Goal: Task Accomplishment & Management: Manage account settings

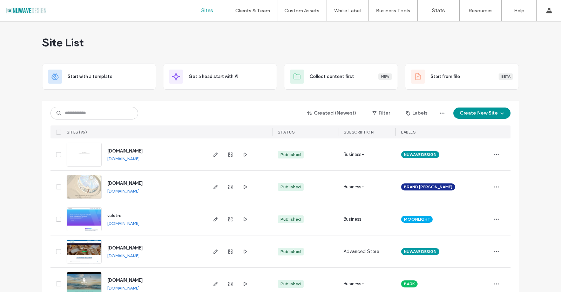
click at [94, 121] on div "Created (Newest) Filter Labels Create New Site SITES (95) STATUS SUBSCRIPTION L…" at bounding box center [281, 120] width 460 height 38
click at [90, 113] on input at bounding box center [95, 113] width 88 height 13
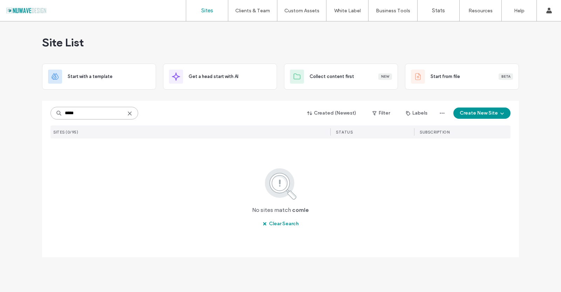
drag, startPoint x: 72, startPoint y: 111, endPoint x: 93, endPoint y: 113, distance: 20.8
click at [93, 113] on input "*****" at bounding box center [95, 113] width 88 height 13
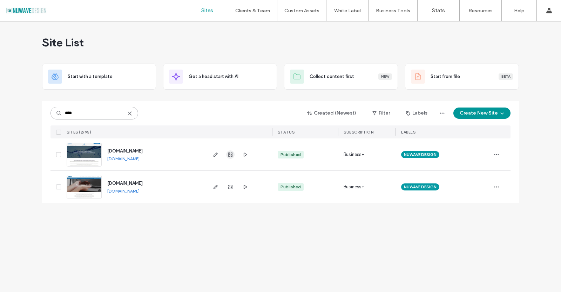
type input "****"
click at [234, 152] on span "button" at bounding box center [230, 154] width 8 height 8
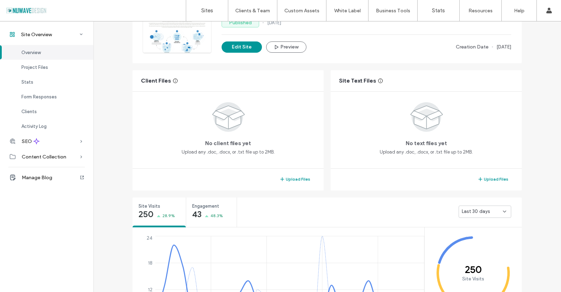
scroll to position [175, 0]
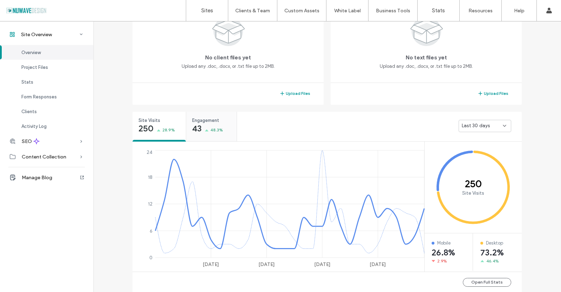
click at [207, 114] on div "Engagement 43 48.3%" at bounding box center [211, 125] width 51 height 26
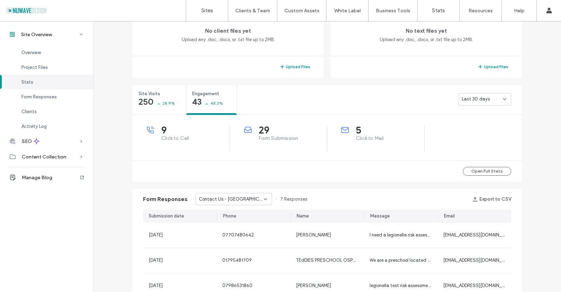
scroll to position [211, 0]
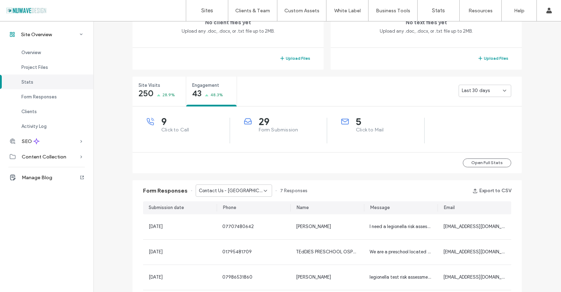
click at [262, 187] on div "Contact Us - Kent page" at bounding box center [234, 190] width 77 height 12
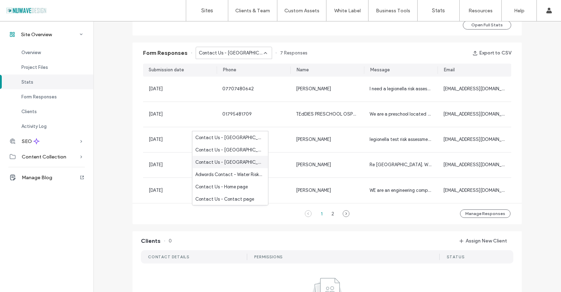
scroll to position [351, 0]
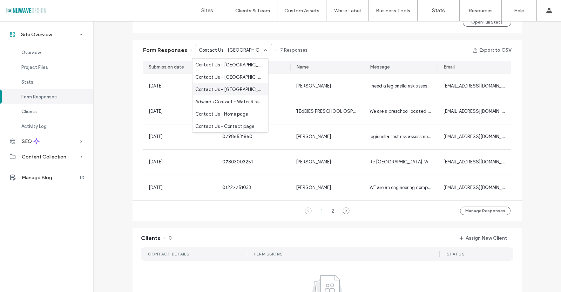
scroll to position [211, 0]
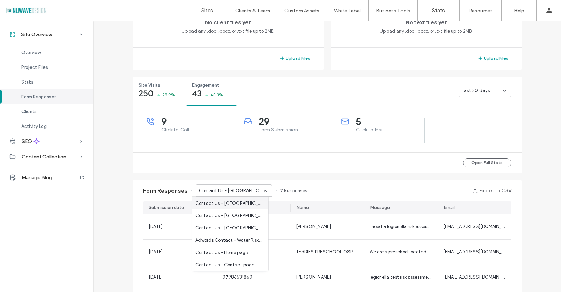
click at [213, 204] on span "Contact Us - Essex page" at bounding box center [228, 202] width 67 height 7
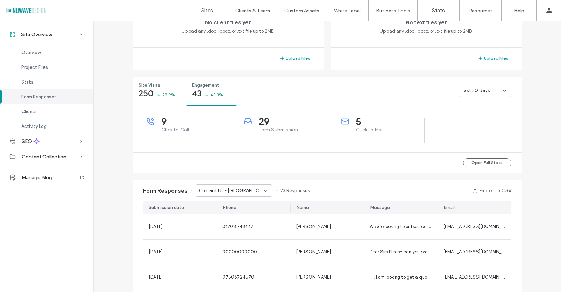
click at [258, 195] on div "Contact Us - Essex page" at bounding box center [234, 190] width 77 height 12
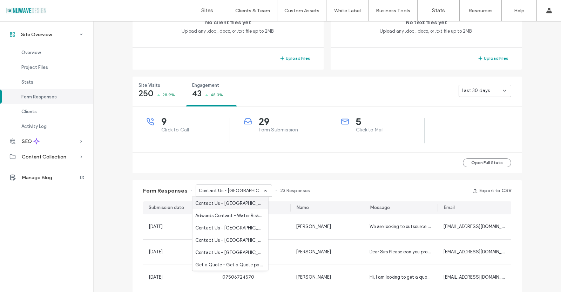
click at [238, 201] on span "Contact Us - Kent page" at bounding box center [228, 202] width 67 height 7
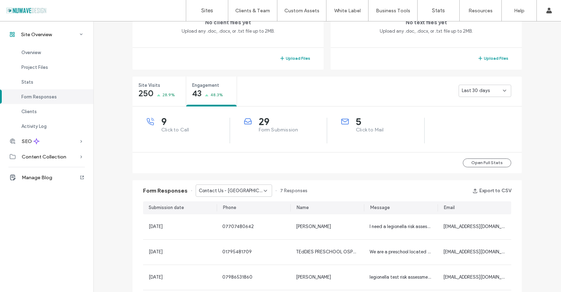
click at [253, 192] on div "Contact Us - Kent page" at bounding box center [231, 190] width 65 height 7
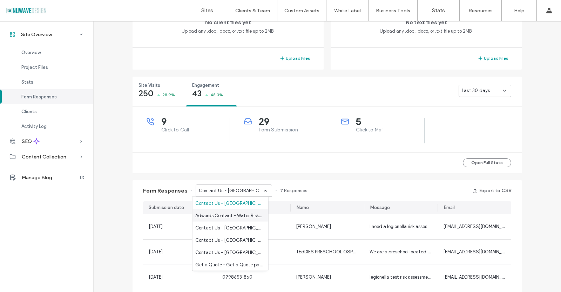
click at [242, 214] on span "Adwords Contact - Water Risk Assessment page" at bounding box center [228, 215] width 67 height 7
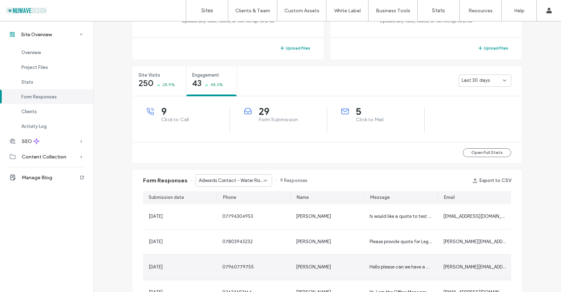
scroll to position [175, 0]
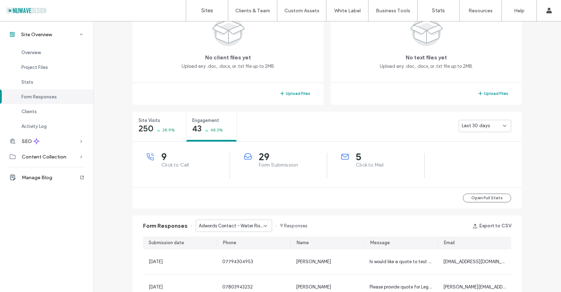
click at [250, 224] on span "Adwords Contact - Water Risk Assessment page" at bounding box center [231, 225] width 65 height 7
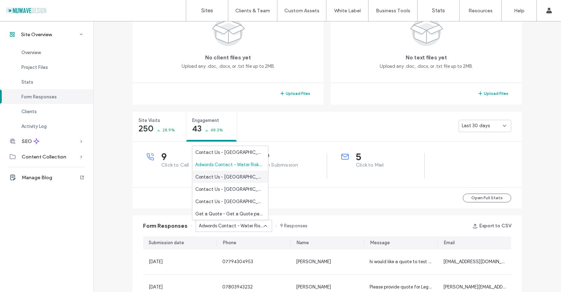
click at [243, 181] on div "Contact Us - London page" at bounding box center [231, 177] width 76 height 12
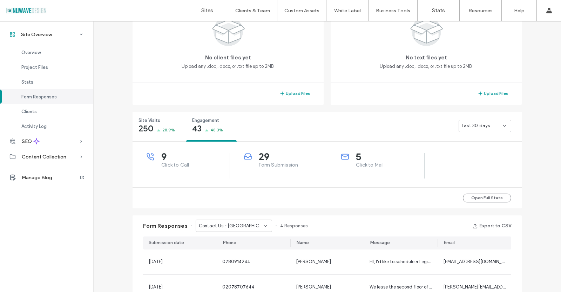
click at [233, 230] on div "Contact Us - London page" at bounding box center [234, 225] width 77 height 12
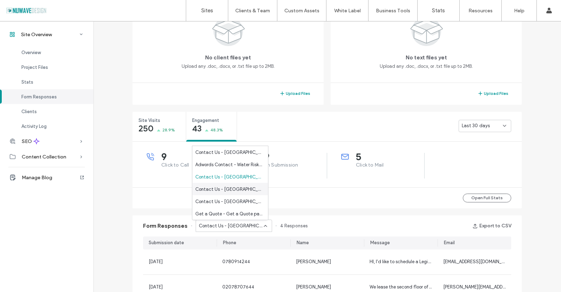
click at [228, 188] on span "Contact Us - Buckinghamshire page" at bounding box center [228, 188] width 67 height 7
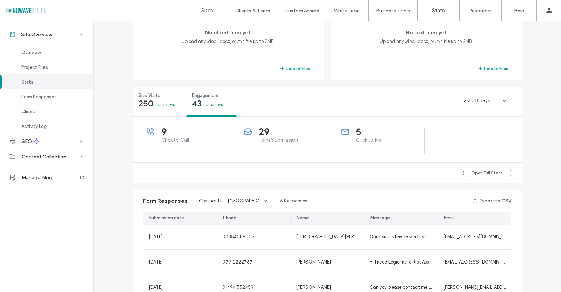
scroll to position [211, 0]
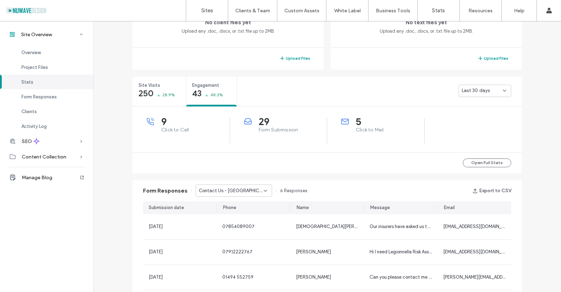
click at [230, 193] on span "Contact Us - Buckinghamshire page" at bounding box center [231, 190] width 65 height 7
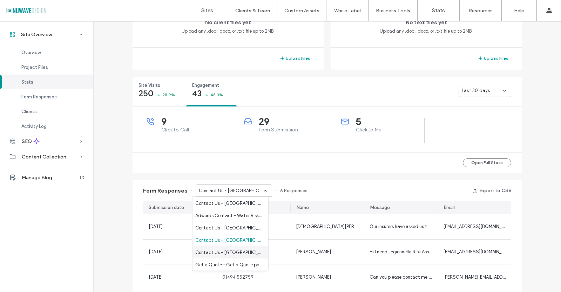
click at [231, 252] on span "Contact Us - Berkshire page" at bounding box center [228, 251] width 67 height 7
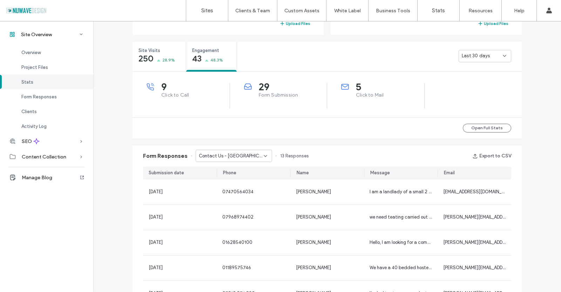
scroll to position [246, 0]
click at [230, 159] on span "Contact Us - Berkshire page" at bounding box center [231, 155] width 65 height 7
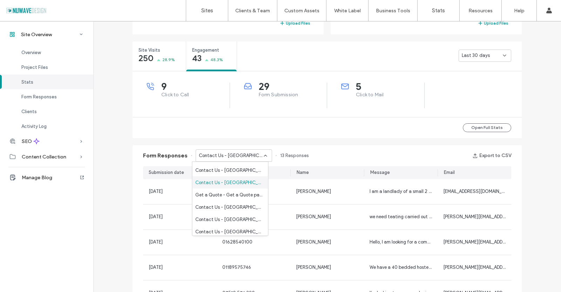
scroll to position [35, 0]
click at [222, 191] on span "Get a Quote - Get a Quote page" at bounding box center [228, 194] width 67 height 7
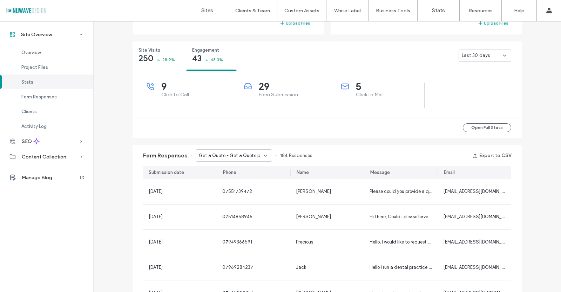
click at [233, 160] on div "Get a Quote - Get a Quote page" at bounding box center [234, 155] width 77 height 12
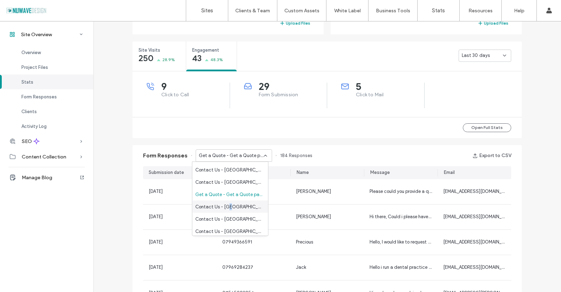
click at [230, 206] on span "Contact Us - Sussex page" at bounding box center [228, 206] width 67 height 7
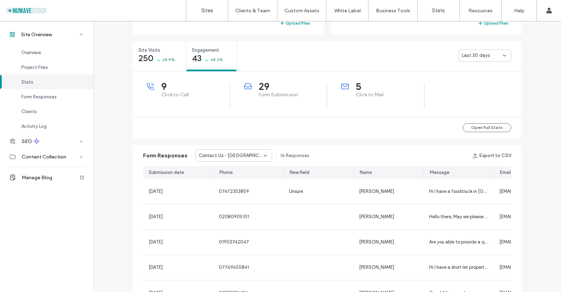
click at [226, 158] on span "Contact Us - Sussex page" at bounding box center [231, 155] width 65 height 7
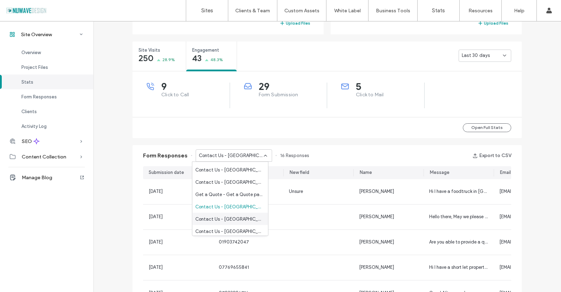
click at [225, 218] on span "Contact Us - Essex page" at bounding box center [228, 218] width 67 height 7
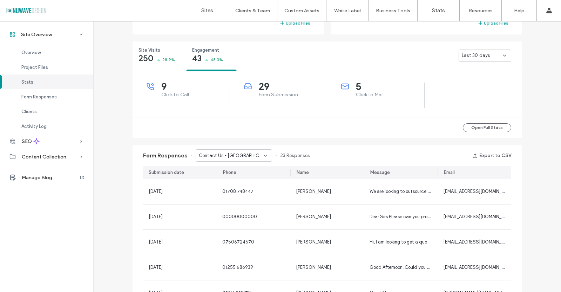
click at [220, 158] on span "Contact Us - Essex page" at bounding box center [231, 155] width 65 height 7
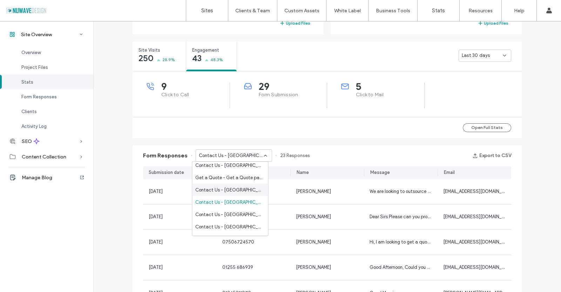
scroll to position [70, 0]
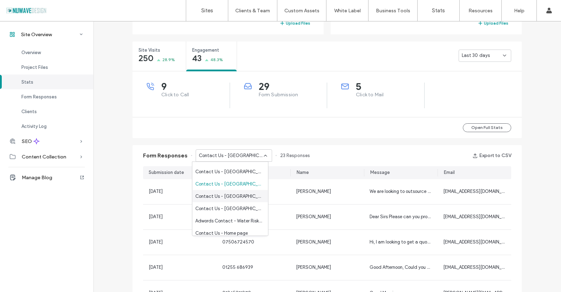
click at [225, 195] on span "Contact Us - Surrey page" at bounding box center [228, 195] width 67 height 7
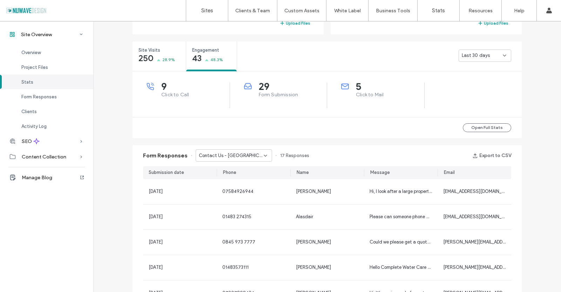
click at [227, 155] on span "Contact Us - Surrey page" at bounding box center [231, 155] width 65 height 7
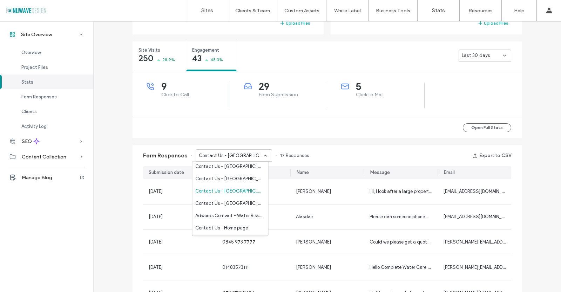
scroll to position [86, 0]
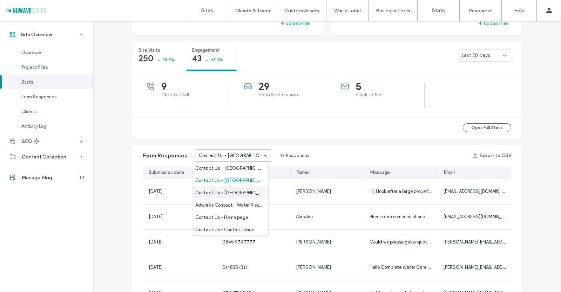
click at [228, 192] on span "Contact Us - Hertfordshire page" at bounding box center [228, 192] width 67 height 7
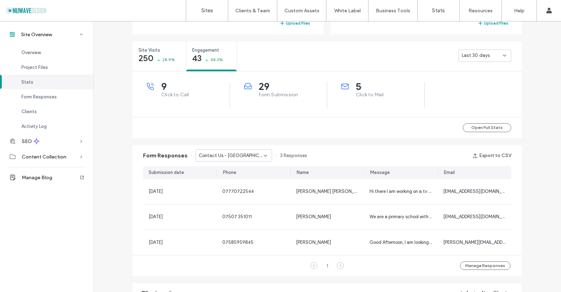
click at [211, 158] on span "Contact Us - Hertfordshire page" at bounding box center [231, 155] width 65 height 7
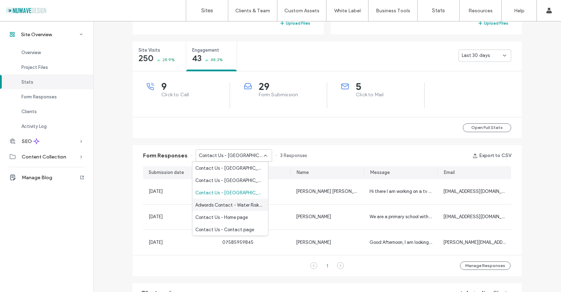
click at [225, 206] on span "Adwords Contact - Water Risk Assessment page" at bounding box center [228, 204] width 67 height 7
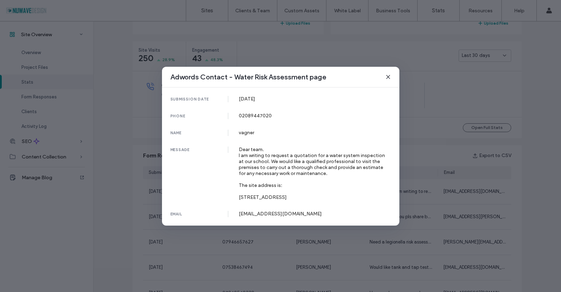
click at [388, 74] on icon at bounding box center [389, 77] width 6 height 6
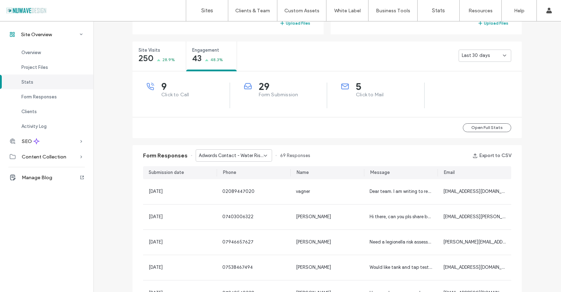
click at [241, 152] on span "Adwords Contact - Water Risk Assessment page" at bounding box center [231, 155] width 65 height 7
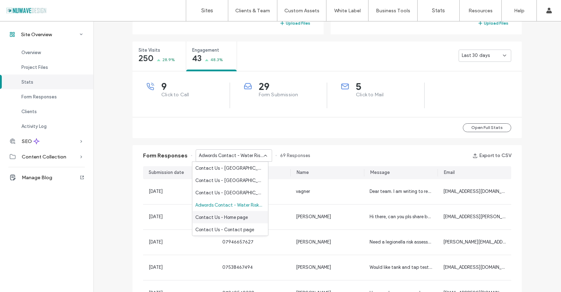
click at [242, 218] on span "Contact Us - Home page" at bounding box center [221, 216] width 53 height 7
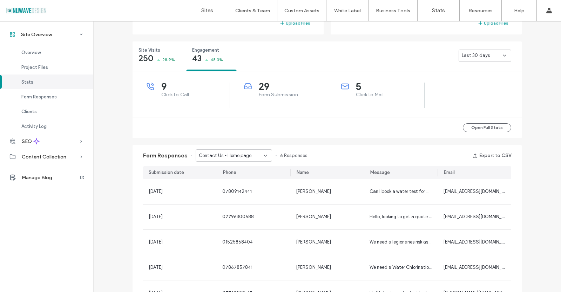
click at [228, 156] on span "Contact Us - Home page" at bounding box center [225, 155] width 53 height 7
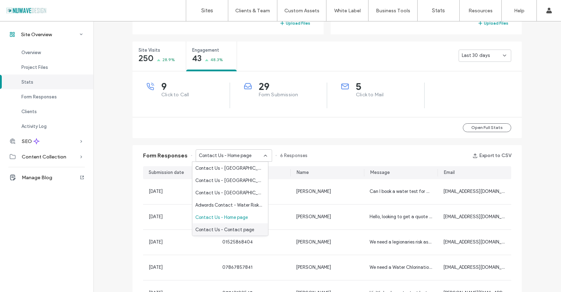
click at [228, 230] on span "Contact Us - Contact page" at bounding box center [224, 229] width 59 height 7
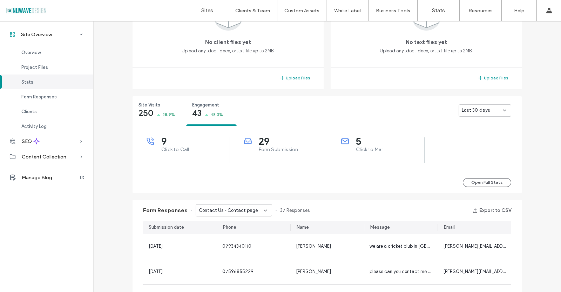
scroll to position [70, 0]
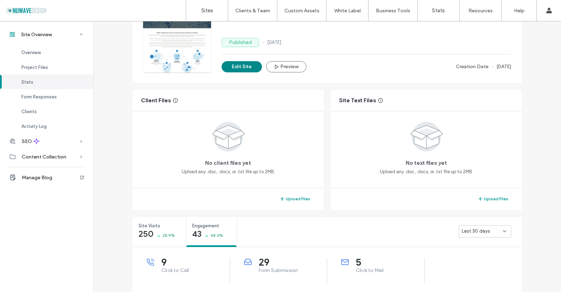
click at [244, 68] on button "Edit Site" at bounding box center [242, 66] width 40 height 11
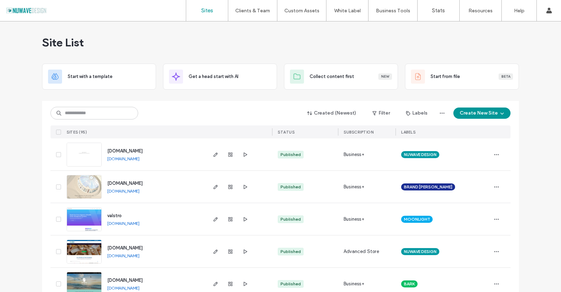
click at [87, 222] on img at bounding box center [84, 231] width 34 height 48
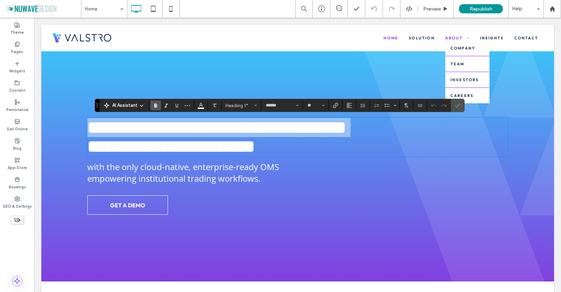
click at [441, 39] on link "About" at bounding box center [457, 37] width 35 height 5
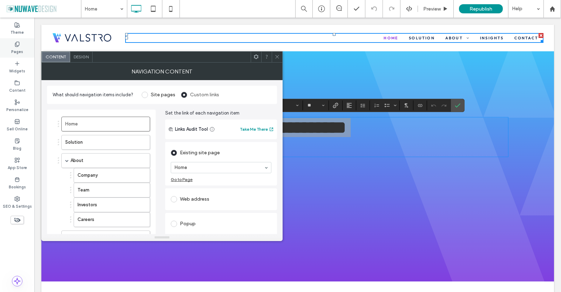
drag, startPoint x: 17, startPoint y: 49, endPoint x: 17, endPoint y: 45, distance: 4.6
click at [17, 49] on label "Pages" at bounding box center [17, 51] width 12 height 8
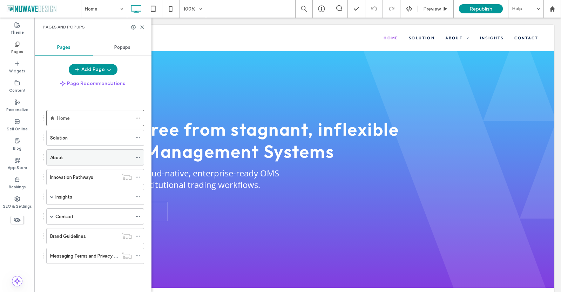
click at [69, 158] on div "About" at bounding box center [91, 157] width 82 height 7
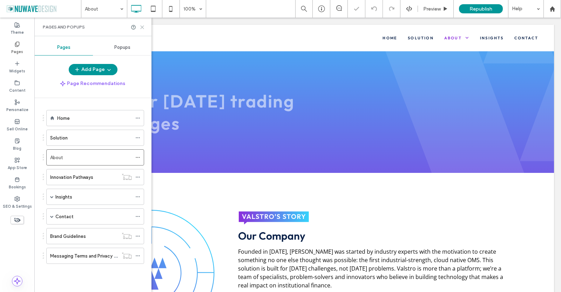
click at [142, 28] on icon at bounding box center [142, 27] width 5 height 5
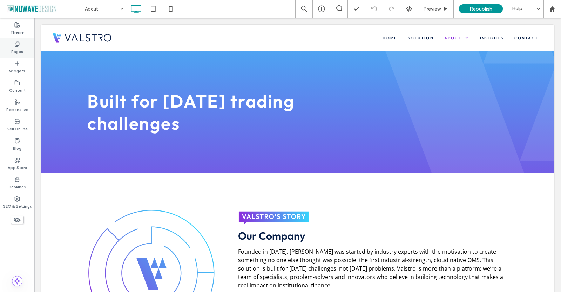
click at [14, 47] on div "Pages" at bounding box center [17, 47] width 34 height 19
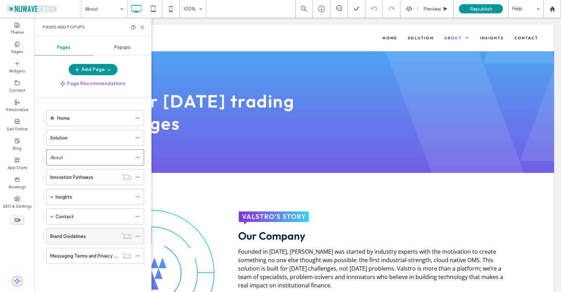
click at [82, 233] on label "Brand Guidelines" at bounding box center [68, 236] width 36 height 12
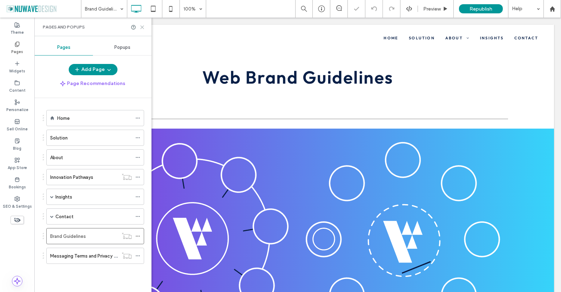
drag, startPoint x: 143, startPoint y: 27, endPoint x: 105, endPoint y: 8, distance: 42.5
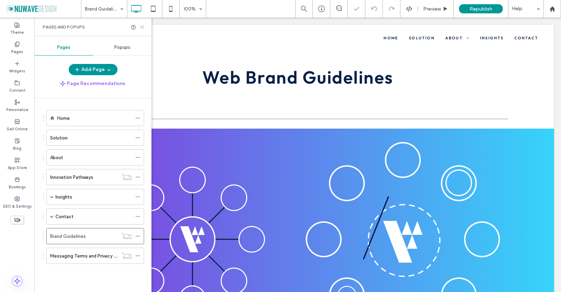
click at [143, 27] on icon at bounding box center [142, 27] width 5 height 5
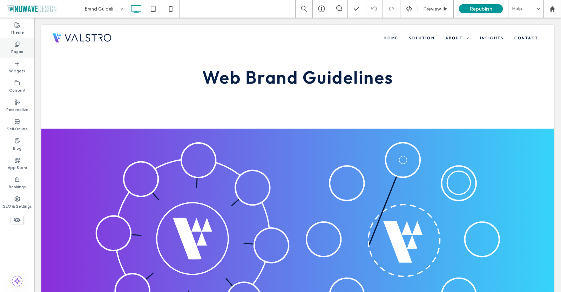
click at [19, 46] on icon at bounding box center [17, 44] width 6 height 6
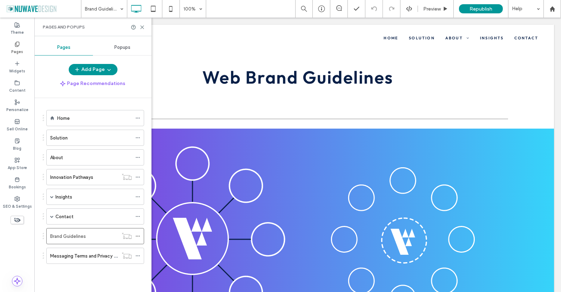
click at [66, 158] on div "About" at bounding box center [91, 157] width 82 height 7
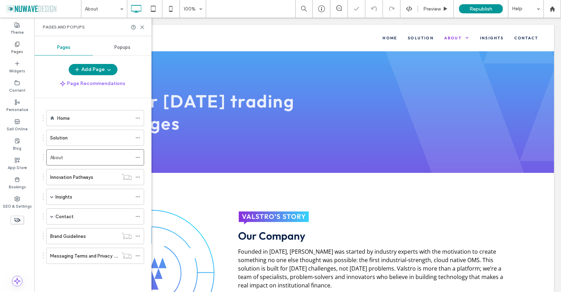
click at [145, 31] on div "Pages and Popups" at bounding box center [92, 27] width 117 height 19
drag, startPoint x: 142, startPoint y: 25, endPoint x: 201, endPoint y: 85, distance: 83.9
click at [142, 25] on icon at bounding box center [142, 27] width 5 height 5
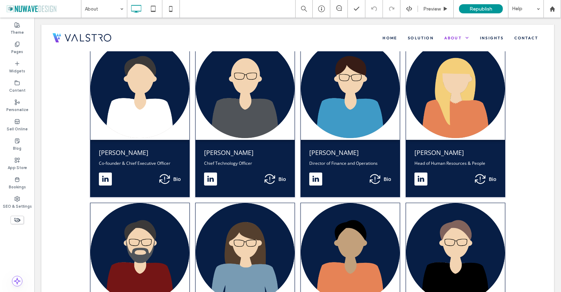
scroll to position [491, 0]
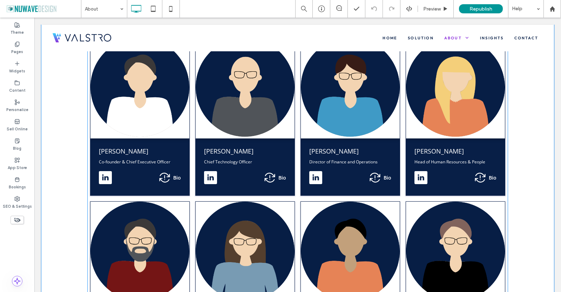
click at [279, 169] on span at bounding box center [297, 198] width 421 height 328
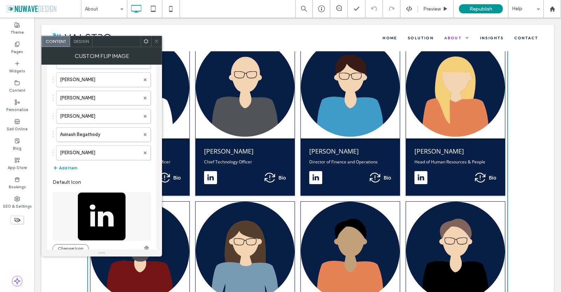
scroll to position [211, 0]
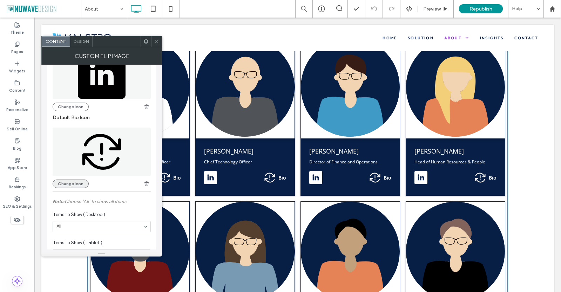
click at [77, 183] on button "Change Icon" at bounding box center [71, 183] width 36 height 8
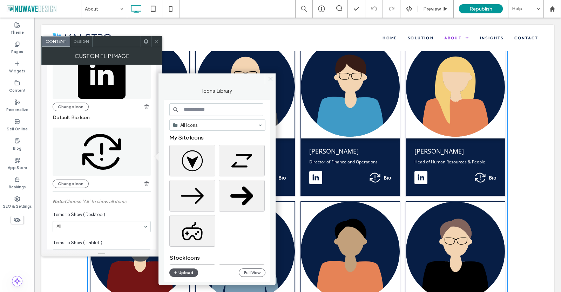
click at [186, 273] on button "Upload" at bounding box center [183, 272] width 29 height 8
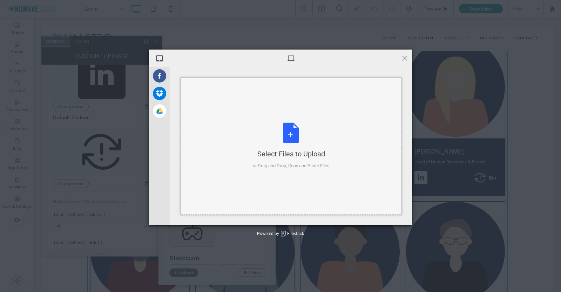
click at [294, 132] on div "Select Files to Upload or Drag and Drop, Copy and Paste Files" at bounding box center [291, 145] width 77 height 47
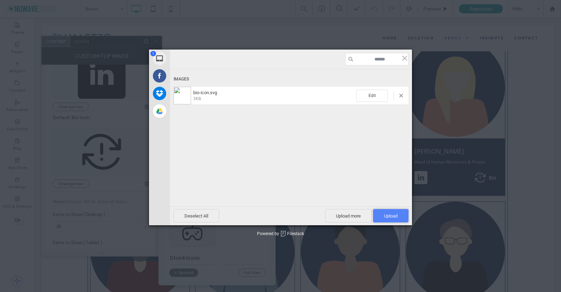
click at [393, 215] on span "Upload 1" at bounding box center [391, 215] width 14 height 5
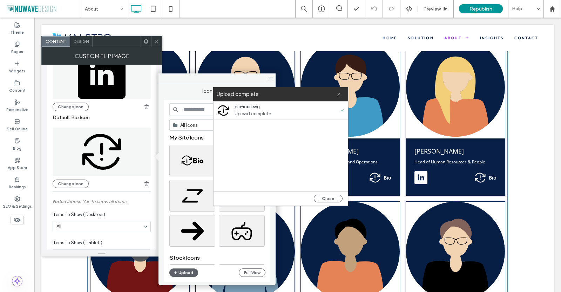
click at [197, 136] on div "My Site Icons" at bounding box center [219, 139] width 101 height 11
click at [194, 162] on div "Select" at bounding box center [192, 161] width 46 height 32
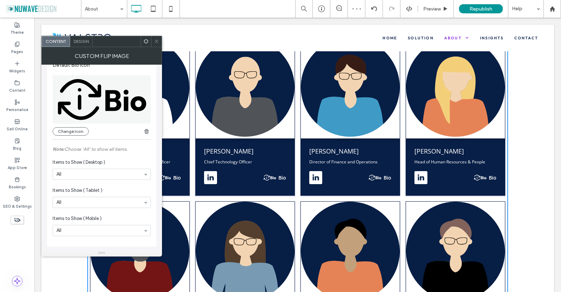
scroll to position [264, 0]
click at [155, 42] on icon at bounding box center [156, 41] width 5 height 5
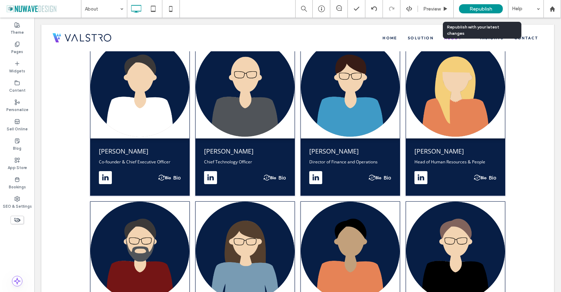
click at [482, 8] on span "Republish" at bounding box center [481, 9] width 23 height 6
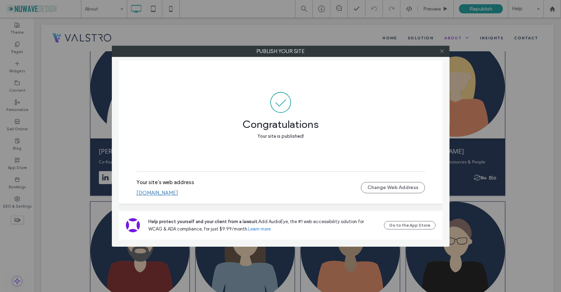
click at [441, 53] on icon at bounding box center [442, 50] width 5 height 5
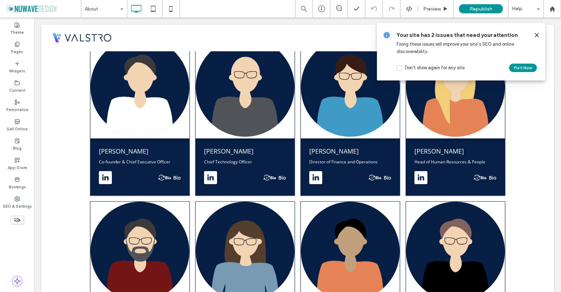
click at [537, 36] on use at bounding box center [537, 34] width 3 height 3
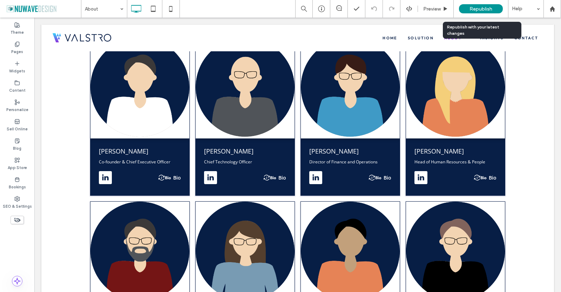
drag, startPoint x: 477, startPoint y: 11, endPoint x: 465, endPoint y: 11, distance: 11.6
click at [477, 11] on span "Republish" at bounding box center [481, 9] width 23 height 6
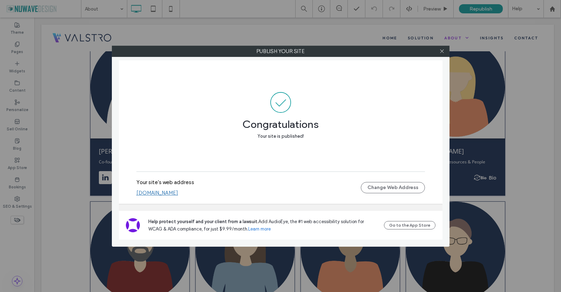
click at [178, 191] on link "[DOMAIN_NAME]" at bounding box center [158, 193] width 42 height 6
click at [443, 51] on use at bounding box center [442, 51] width 4 height 4
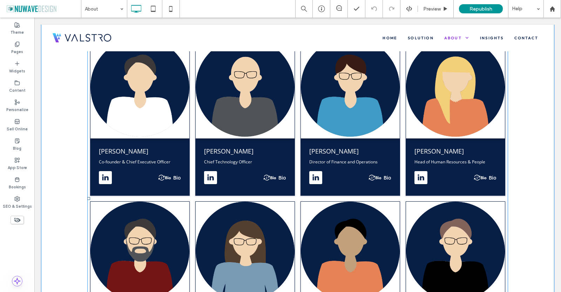
click at [454, 125] on span at bounding box center [297, 198] width 421 height 328
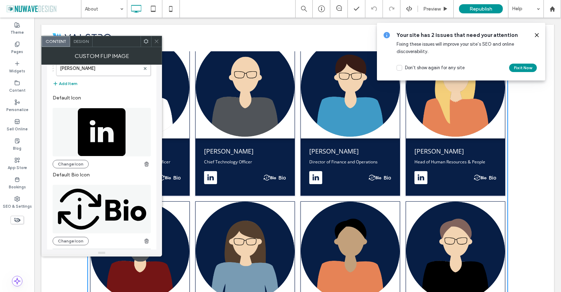
scroll to position [124, 0]
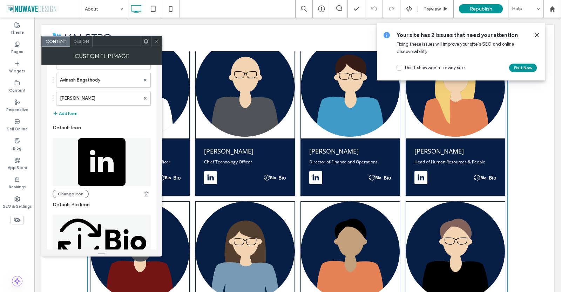
click at [79, 38] on div "Design" at bounding box center [81, 41] width 22 height 11
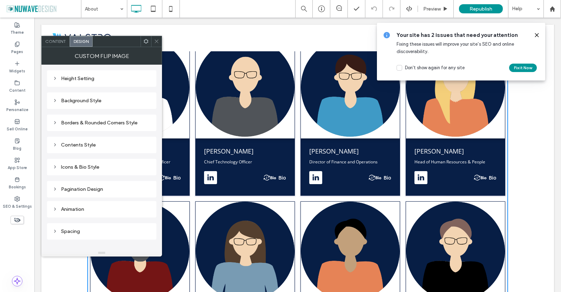
click at [50, 169] on div "Icons & Bio Style" at bounding box center [101, 167] width 109 height 16
click at [53, 166] on icon at bounding box center [55, 166] width 5 height 5
click at [154, 44] on div at bounding box center [156, 41] width 11 height 11
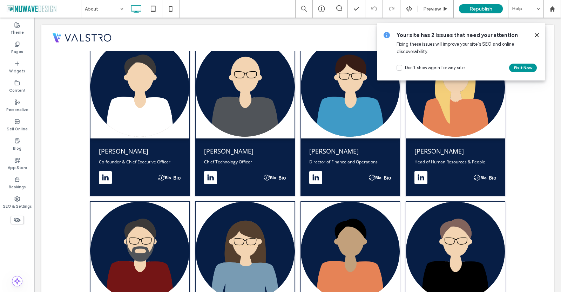
click at [538, 34] on use at bounding box center [537, 34] width 3 height 3
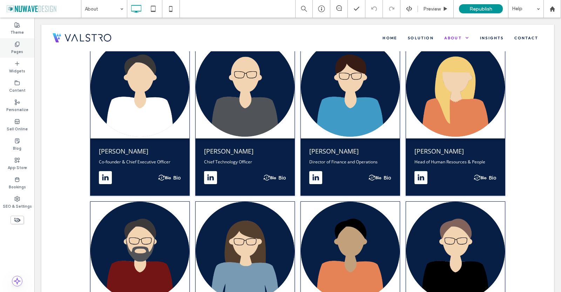
click at [5, 46] on div "Pages" at bounding box center [17, 47] width 34 height 19
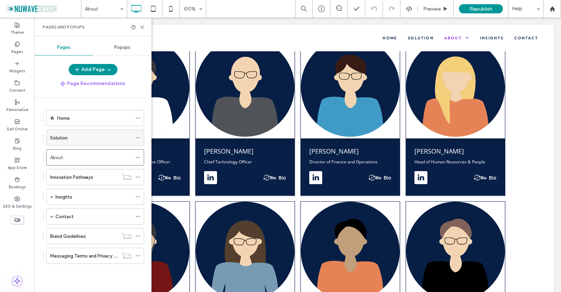
click at [58, 140] on label "Solution" at bounding box center [59, 138] width 18 height 12
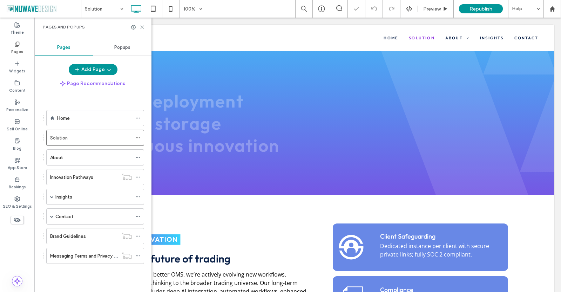
click at [141, 25] on icon at bounding box center [142, 27] width 5 height 5
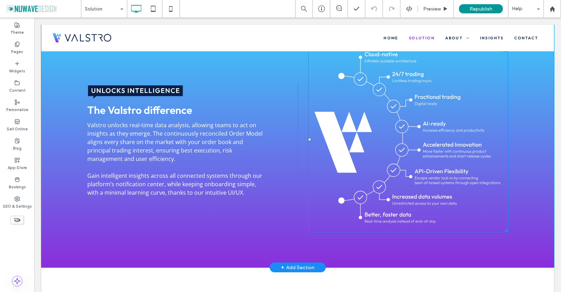
scroll to position [386, 0]
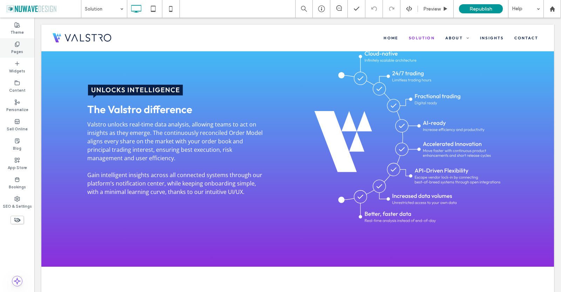
click at [19, 46] on icon at bounding box center [17, 44] width 6 height 6
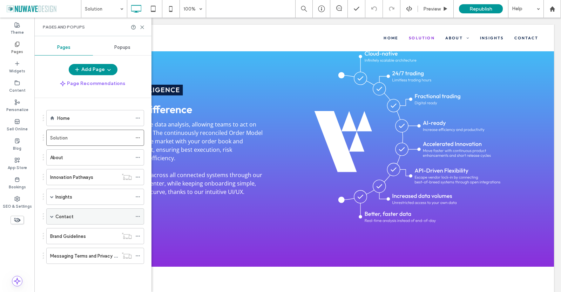
click at [64, 219] on label "Contact" at bounding box center [64, 216] width 18 height 12
click at [141, 28] on use at bounding box center [142, 27] width 3 height 3
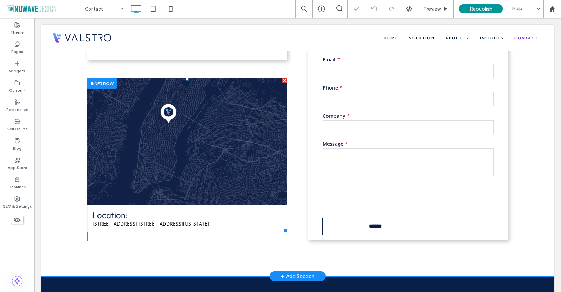
scroll to position [140, 0]
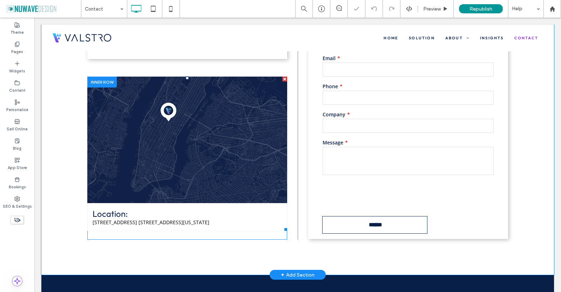
click at [181, 146] on link at bounding box center [187, 140] width 200 height 126
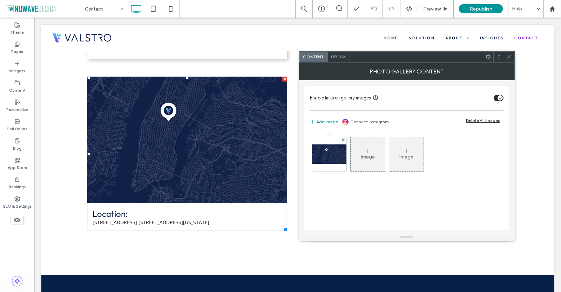
click at [497, 98] on div "toggle" at bounding box center [499, 98] width 10 height 6
click at [509, 59] on span at bounding box center [509, 57] width 5 height 11
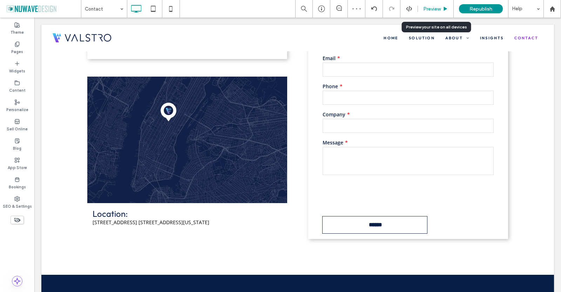
click at [435, 6] on span "Preview" at bounding box center [433, 9] width 18 height 6
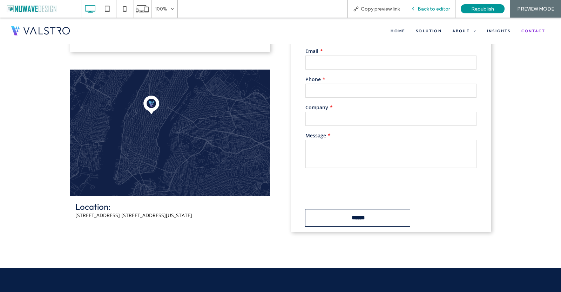
click at [416, 9] on icon at bounding box center [413, 8] width 5 height 5
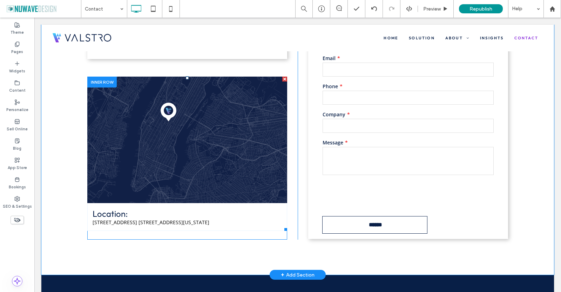
click at [219, 122] on link at bounding box center [187, 140] width 200 height 126
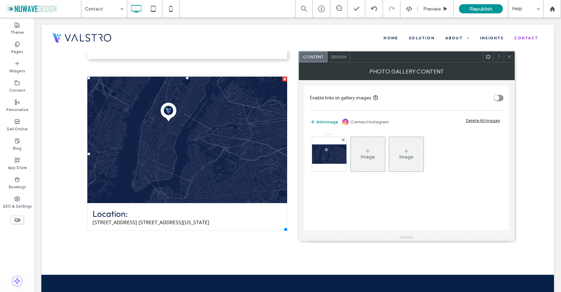
click at [501, 95] on div "toggle" at bounding box center [499, 98] width 10 height 6
click at [508, 61] on span at bounding box center [509, 57] width 5 height 11
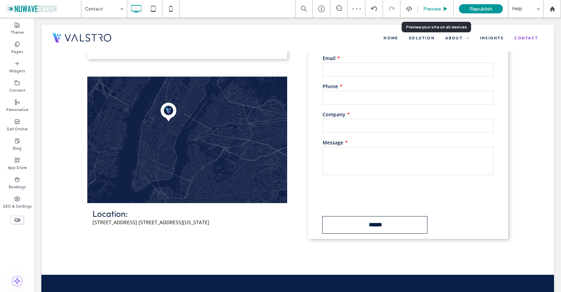
click at [433, 8] on span "Preview" at bounding box center [433, 9] width 18 height 6
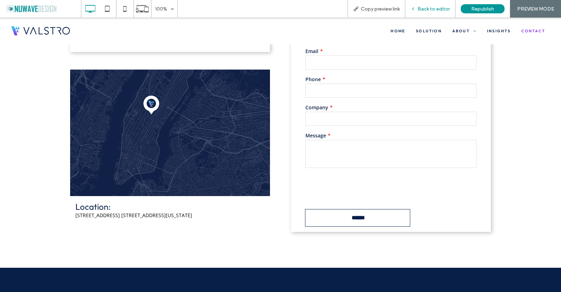
click at [426, 7] on span "Back to editor" at bounding box center [434, 9] width 32 height 6
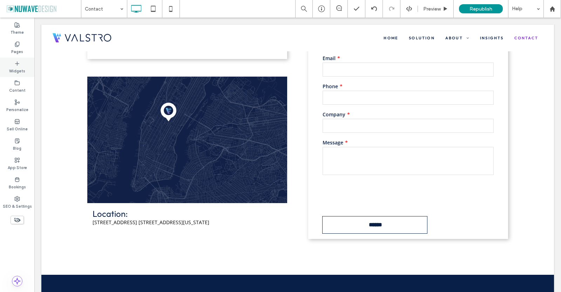
click at [14, 65] on div "Widgets" at bounding box center [17, 67] width 34 height 19
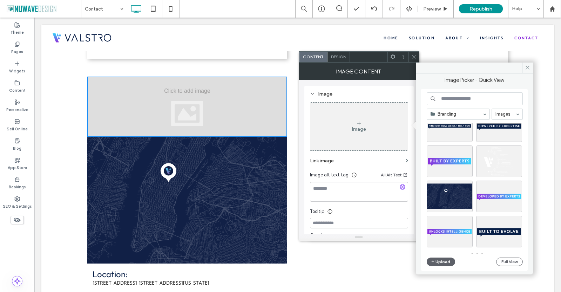
scroll to position [297, 0]
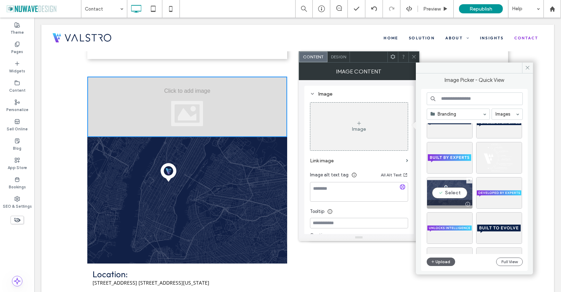
drag, startPoint x: 404, startPoint y: 177, endPoint x: 438, endPoint y: 195, distance: 38.6
click at [438, 195] on div "Select" at bounding box center [450, 193] width 46 height 32
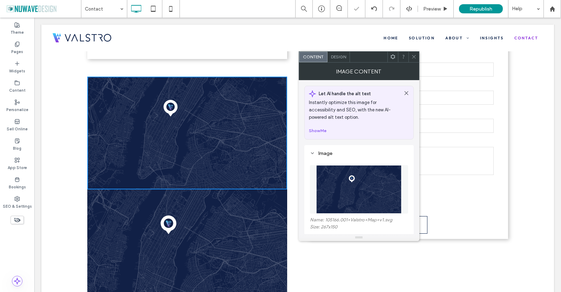
click at [415, 55] on icon at bounding box center [414, 56] width 5 height 5
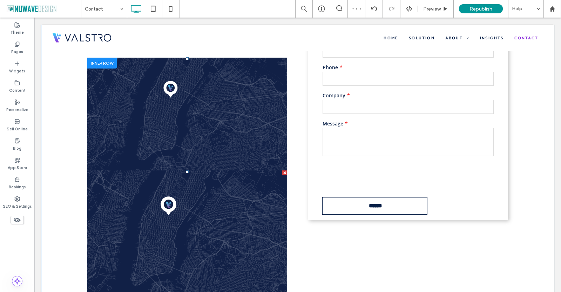
scroll to position [211, 0]
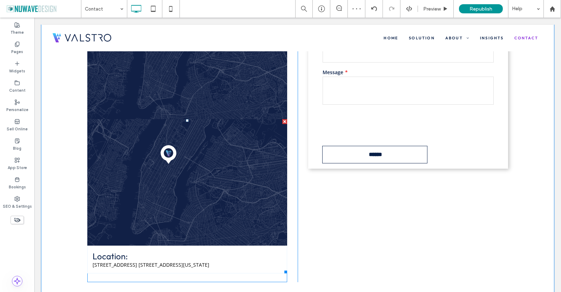
click at [156, 233] on link at bounding box center [187, 182] width 200 height 126
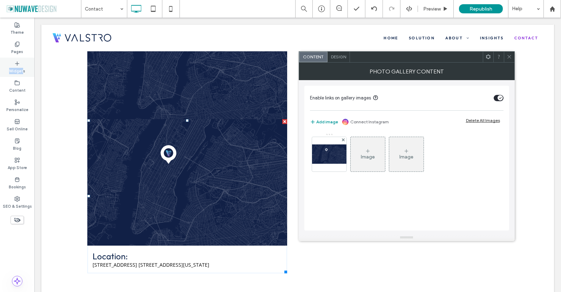
click at [22, 63] on div "Widgets" at bounding box center [17, 67] width 34 height 19
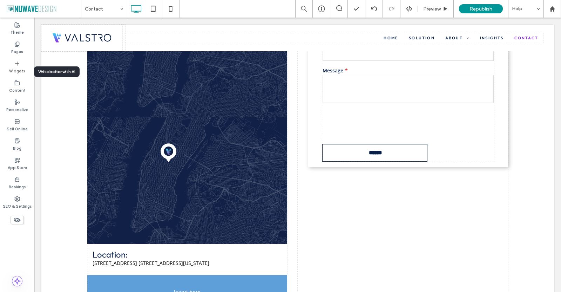
scroll to position [214, 0]
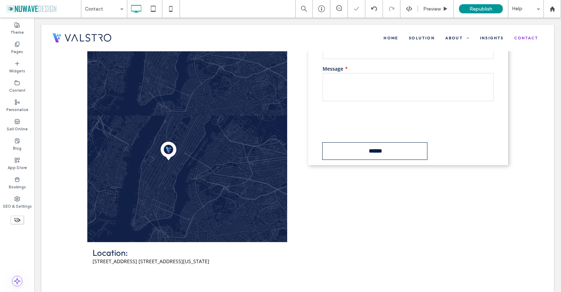
type input "*********"
type input "**"
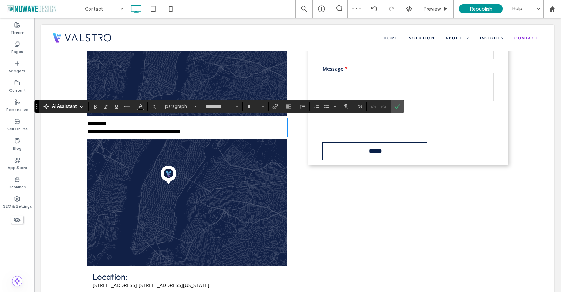
scroll to position [0, 0]
drag, startPoint x: 128, startPoint y: 124, endPoint x: 35, endPoint y: 117, distance: 93.0
click at [49, 117] on div "**********" at bounding box center [297, 125] width 513 height 423
click at [257, 107] on input "**" at bounding box center [254, 107] width 14 height 6
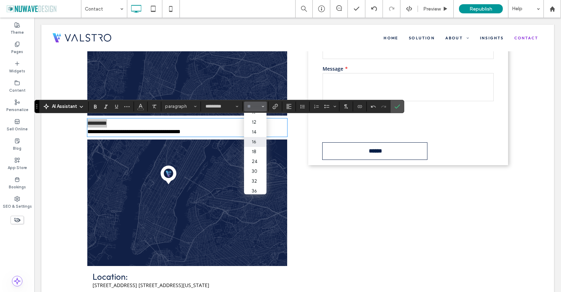
scroll to position [35, 0]
click at [254, 156] on label "18" at bounding box center [255, 151] width 22 height 10
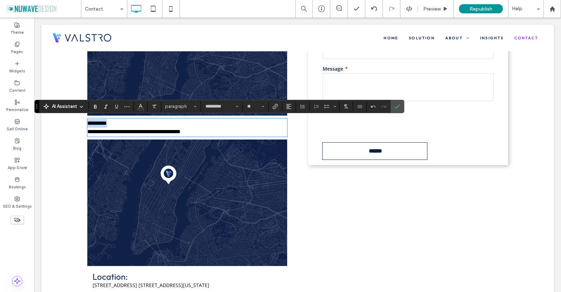
type input "**"
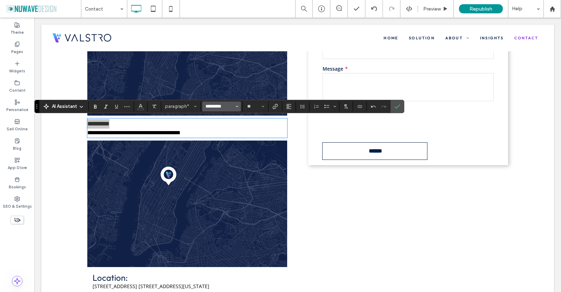
click at [214, 106] on input "*********" at bounding box center [220, 107] width 30 height 6
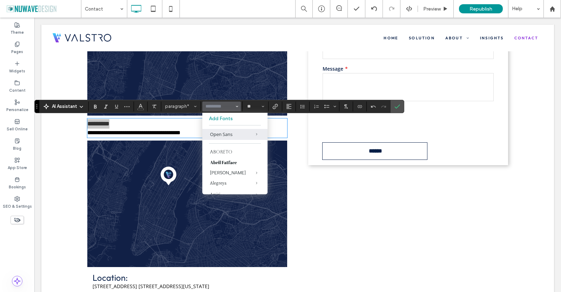
click at [224, 133] on div "Open Sans" at bounding box center [235, 134] width 50 height 6
type input "*********"
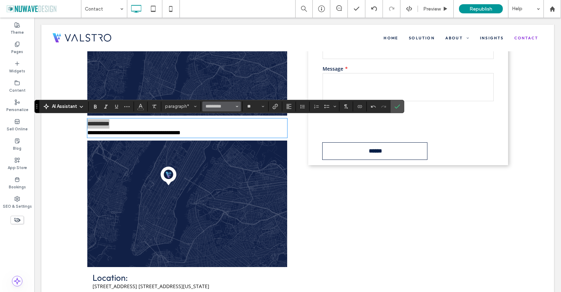
click at [220, 105] on input "*********" at bounding box center [220, 107] width 30 height 6
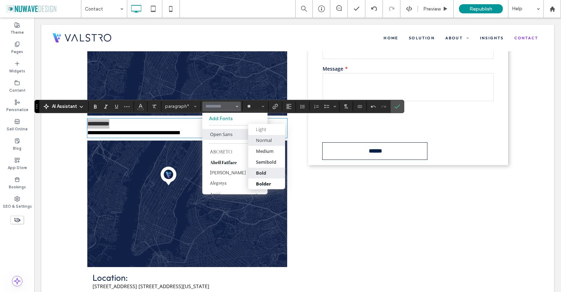
click at [264, 171] on div "Bold" at bounding box center [261, 172] width 10 height 6
type input "*********"
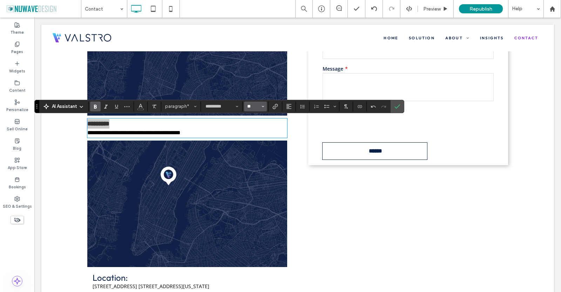
click at [251, 107] on input "**" at bounding box center [254, 107] width 14 height 6
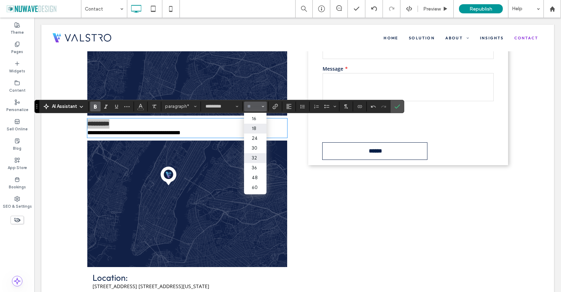
scroll to position [70, 0]
click at [256, 127] on label "24" at bounding box center [255, 126] width 22 height 10
type input "**"
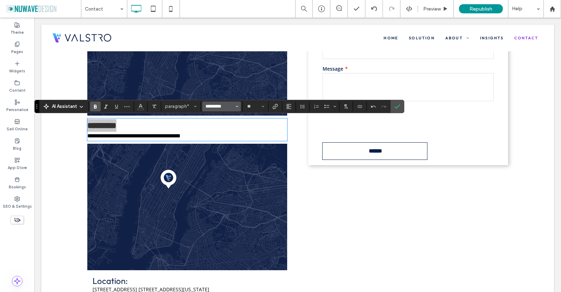
click at [224, 106] on input "*********" at bounding box center [220, 107] width 30 height 6
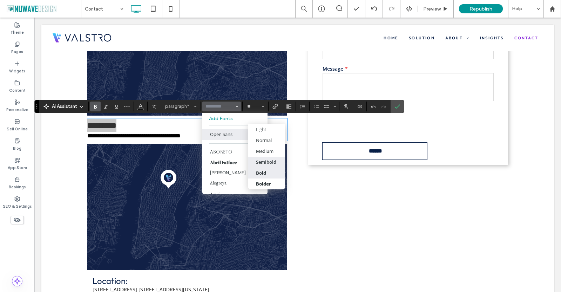
click at [261, 161] on div "Semibold" at bounding box center [266, 162] width 20 height 6
type input "*********"
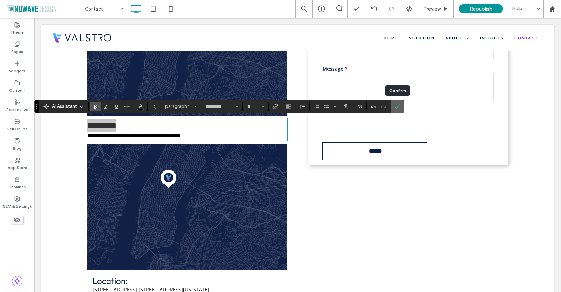
click at [397, 106] on icon "Confirm" at bounding box center [398, 107] width 6 height 6
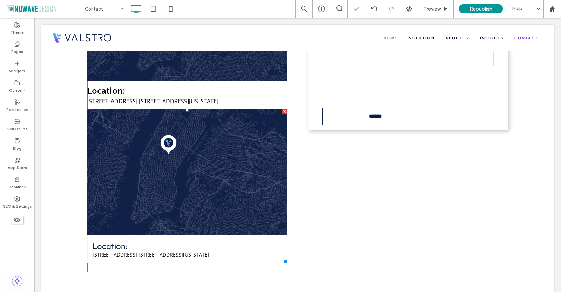
scroll to position [249, 0]
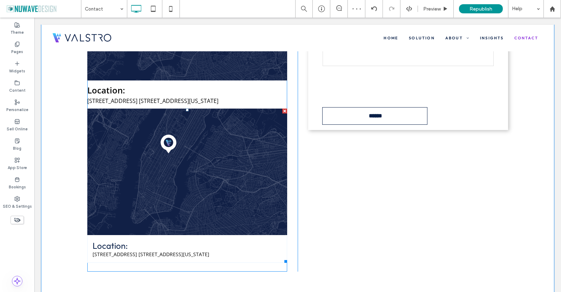
click at [282, 111] on div at bounding box center [284, 110] width 5 height 5
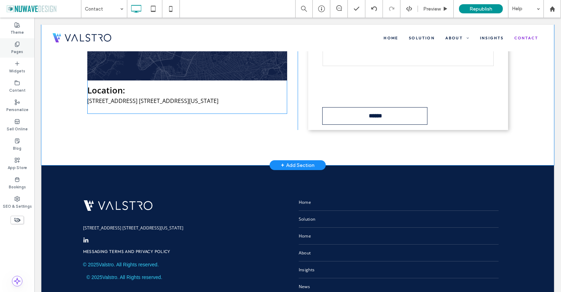
click at [11, 41] on div "Pages" at bounding box center [17, 47] width 34 height 19
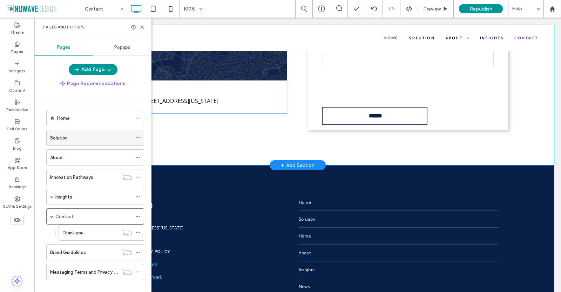
click at [64, 135] on label "Solution" at bounding box center [59, 138] width 18 height 12
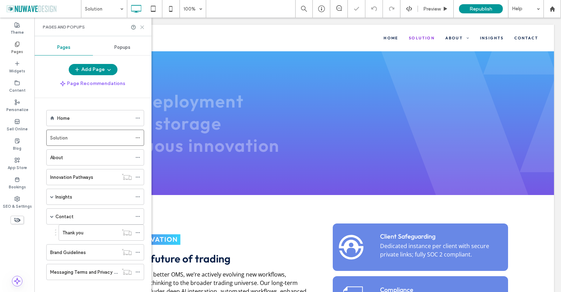
drag, startPoint x: 142, startPoint y: 27, endPoint x: 109, endPoint y: 11, distance: 36.6
click at [142, 27] on use at bounding box center [142, 27] width 3 height 3
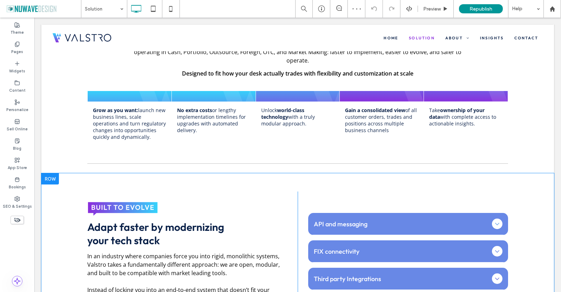
scroll to position [667, 0]
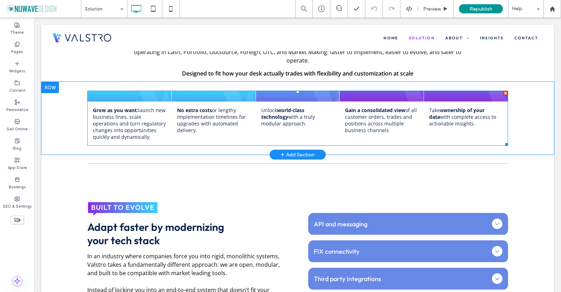
click at [382, 107] on strong "Gain a consolidated view" at bounding box center [375, 110] width 60 height 7
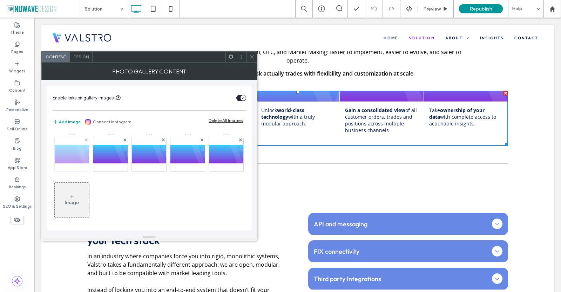
click at [78, 161] on img at bounding box center [72, 154] width 34 height 19
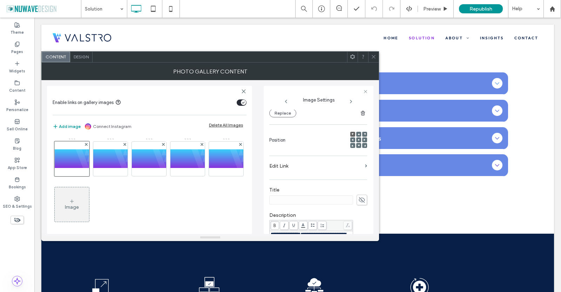
scroll to position [70, 0]
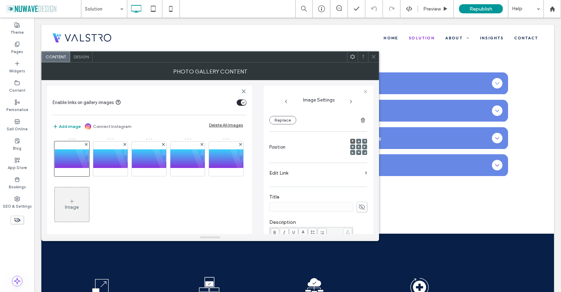
click at [318, 173] on label "Edit Link" at bounding box center [316, 172] width 93 height 13
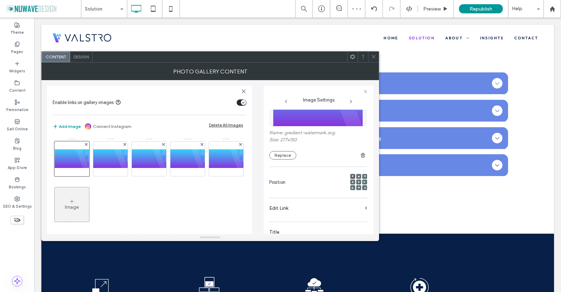
scroll to position [0, 0]
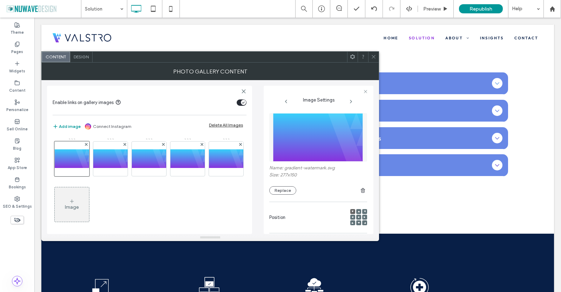
click at [374, 56] on use at bounding box center [374, 57] width 4 height 4
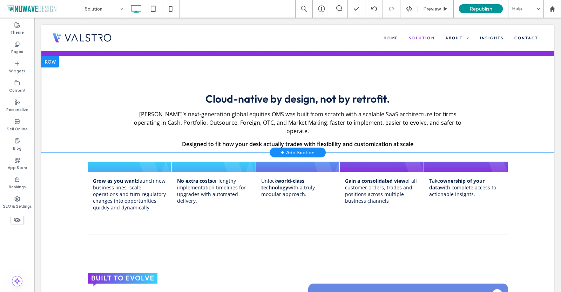
scroll to position [597, 0]
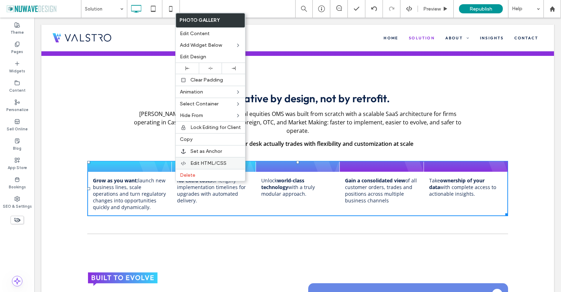
click at [211, 163] on span "Edit HTML/CSS" at bounding box center [209, 163] width 36 height 6
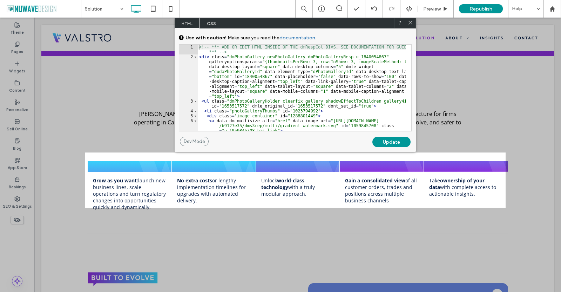
scroll to position [42, 0]
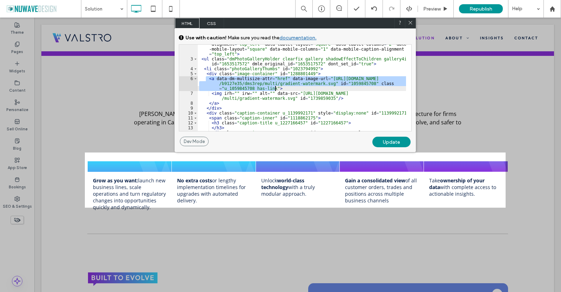
drag, startPoint x: 207, startPoint y: 78, endPoint x: 305, endPoint y: 90, distance: 98.6
click at [305, 90] on div "< div class = "dmPhotoGallery newPhotoGallery dmPhotoGalleryResp u_1840054867" …" at bounding box center [302, 79] width 208 height 135
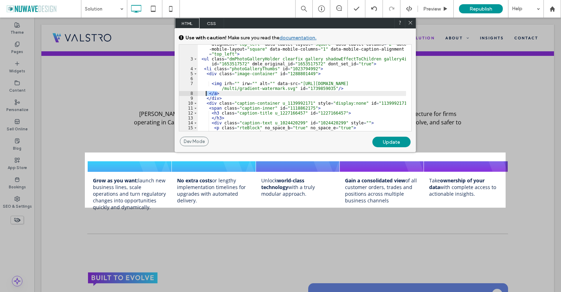
drag, startPoint x: 230, startPoint y: 95, endPoint x: 205, endPoint y: 94, distance: 24.6
click at [205, 94] on div "< div class = "dmPhotoGallery newPhotoGallery dmPhotoGalleryResp u_1840054867" …" at bounding box center [302, 79] width 208 height 135
click at [392, 140] on div "Update" at bounding box center [392, 142] width 38 height 11
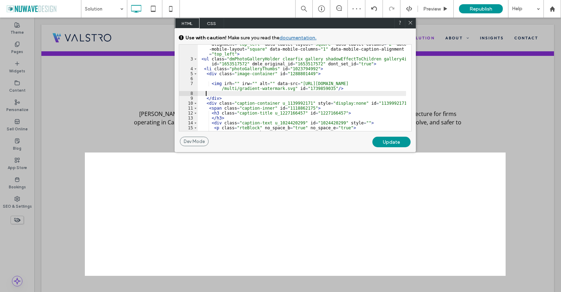
click at [221, 94] on div "< div class = "dmPhotoGallery newPhotoGallery dmPhotoGalleryResp u_1840054867" …" at bounding box center [302, 79] width 208 height 135
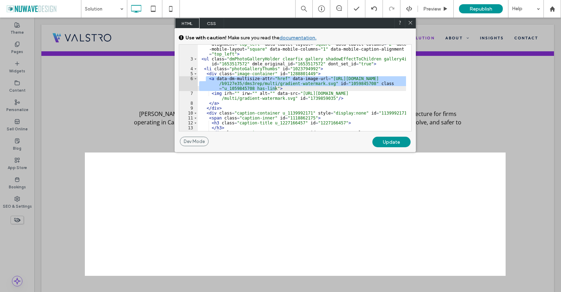
click at [387, 144] on div "Update" at bounding box center [392, 142] width 38 height 11
click at [412, 21] on icon at bounding box center [410, 22] width 5 height 5
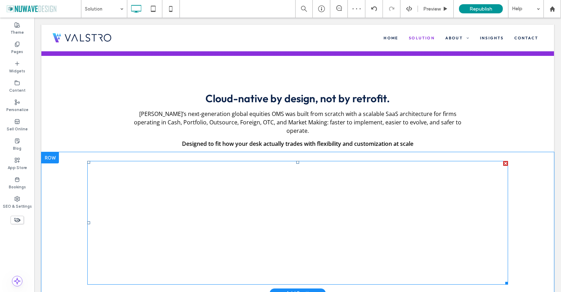
click at [178, 181] on div "Grow as you want: launch new business lines, scale operations and turn regulato…" at bounding box center [297, 222] width 421 height 123
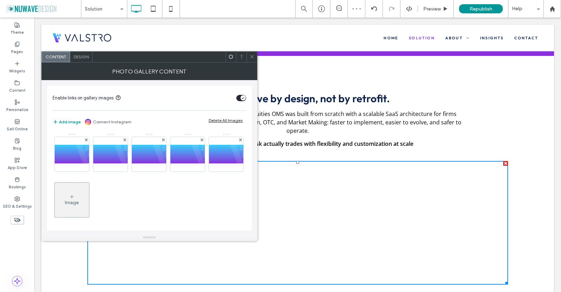
drag, startPoint x: 252, startPoint y: 60, endPoint x: 306, endPoint y: 8, distance: 74.5
click at [252, 60] on span at bounding box center [252, 57] width 5 height 11
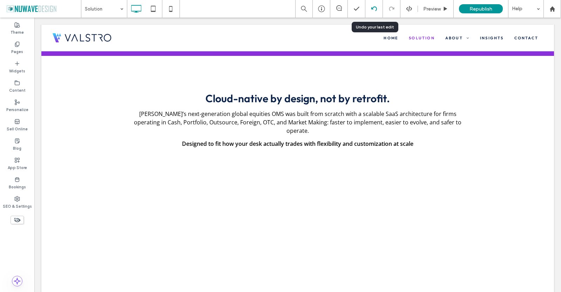
click at [372, 8] on use at bounding box center [374, 8] width 6 height 5
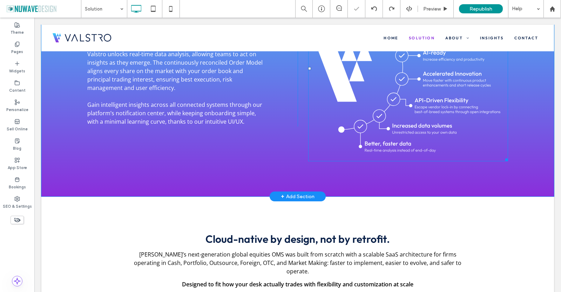
scroll to position [667, 0]
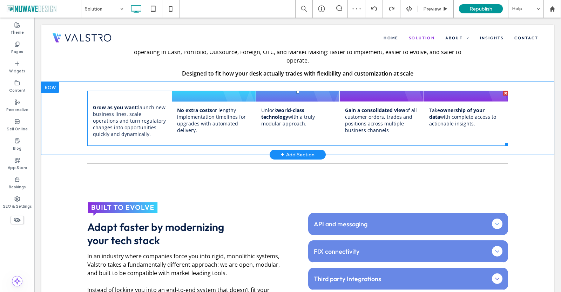
click at [128, 91] on div at bounding box center [130, 95] width 84 height 8
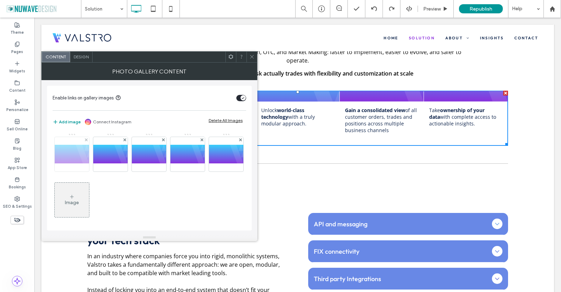
click at [66, 153] on img at bounding box center [72, 154] width 34 height 19
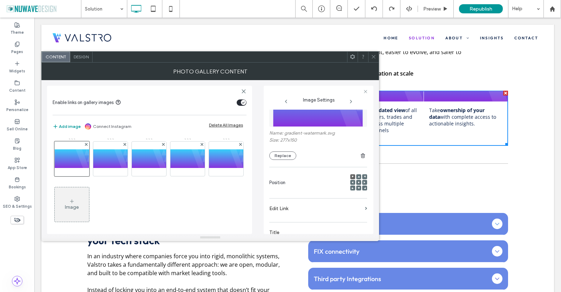
scroll to position [35, 0]
click at [358, 182] on use at bounding box center [358, 181] width 1 height 1
click at [352, 176] on div at bounding box center [353, 176] width 5 height 5
click at [373, 57] on icon at bounding box center [373, 56] width 5 height 5
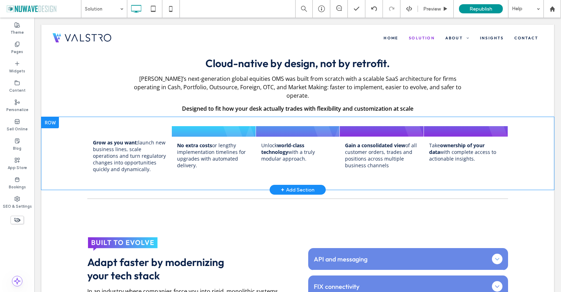
scroll to position [632, 0]
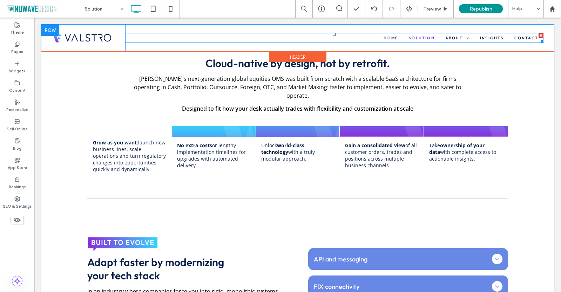
click at [518, 42] on nav "Home Solution About Company Team Investors Careers Insights Contact" at bounding box center [334, 38] width 419 height 10
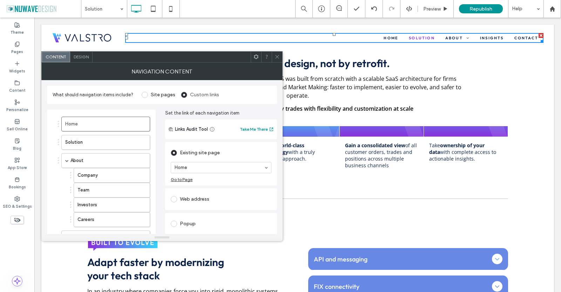
click at [279, 59] on div at bounding box center [277, 57] width 11 height 11
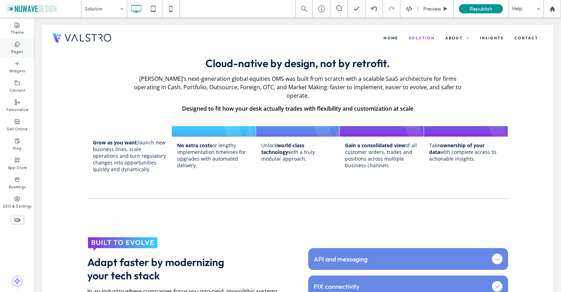
click at [13, 45] on div "Pages" at bounding box center [17, 47] width 34 height 19
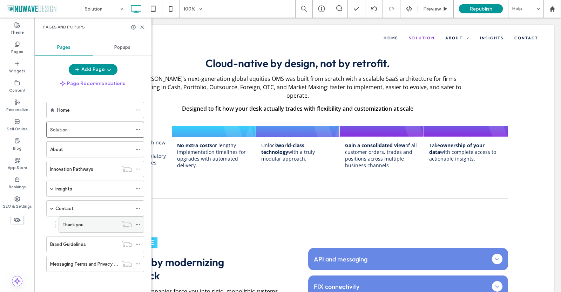
scroll to position [9, 0]
click at [76, 207] on div "Contact" at bounding box center [93, 207] width 77 height 7
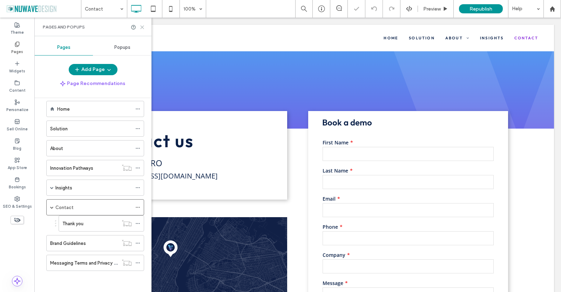
click at [142, 26] on icon at bounding box center [142, 27] width 5 height 5
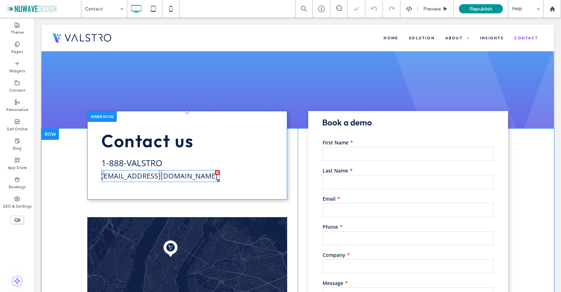
click at [126, 177] on link "sales@valstro.com" at bounding box center [159, 175] width 117 height 9
type input "*********"
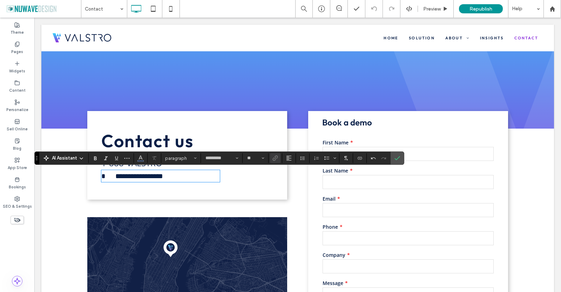
type input "**"
click at [111, 176] on link at bounding box center [111, 175] width 10 height 7
drag, startPoint x: 111, startPoint y: 176, endPoint x: 98, endPoint y: 174, distance: 13.2
click at [98, 174] on div "**********" at bounding box center [187, 155] width 200 height 88
click at [276, 157] on icon "Link" at bounding box center [276, 158] width 6 height 6
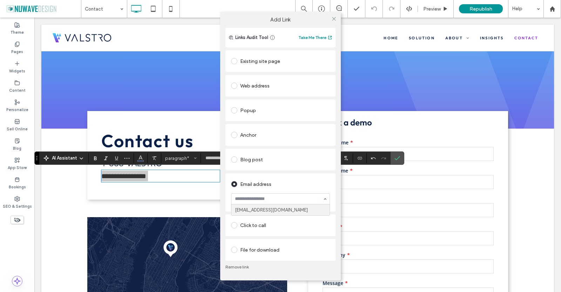
click at [267, 201] on input at bounding box center [279, 198] width 88 height 5
type input "**********"
click at [337, 191] on div "Links Audit Tool Take Me There Existing site page Web address Popup Anchor Blog…" at bounding box center [280, 154] width 121 height 252
paste input "**********"
click at [235, 197] on input "**********" at bounding box center [279, 198] width 88 height 5
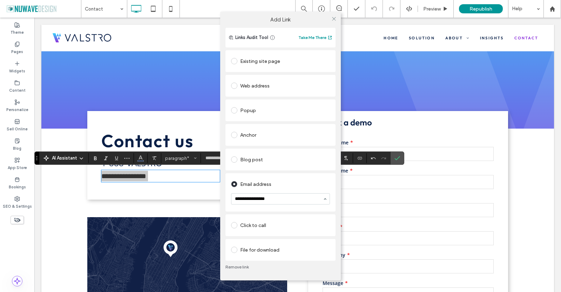
type input "**********"
click at [337, 199] on div "Links Audit Tool Take Me There Existing site page Web address Popup Anchor Blog…" at bounding box center [280, 154] width 121 height 252
click at [294, 199] on input at bounding box center [279, 198] width 88 height 5
paste input "**********"
click at [234, 199] on div "**********" at bounding box center [281, 198] width 98 height 11
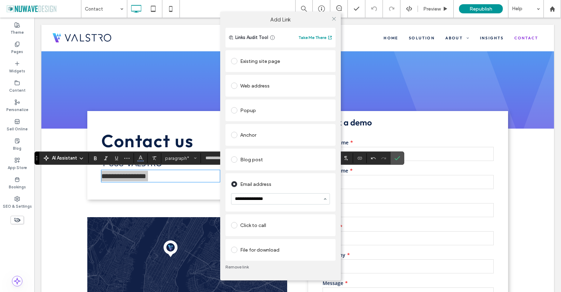
click at [234, 197] on div "**********" at bounding box center [281, 198] width 98 height 11
click at [236, 196] on input "**********" at bounding box center [279, 198] width 88 height 5
type input "**********"
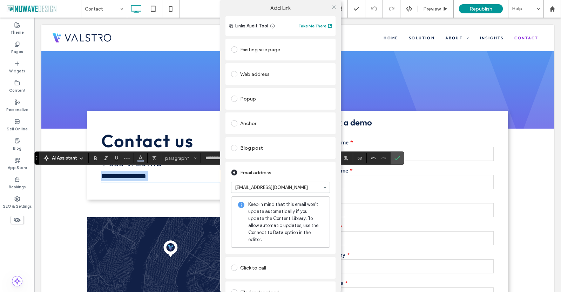
click at [337, 206] on div "Links Audit Tool Take Me There Existing site page Web address Popup Anchor Blog…" at bounding box center [280, 169] width 121 height 306
click at [333, 5] on icon at bounding box center [334, 7] width 5 height 5
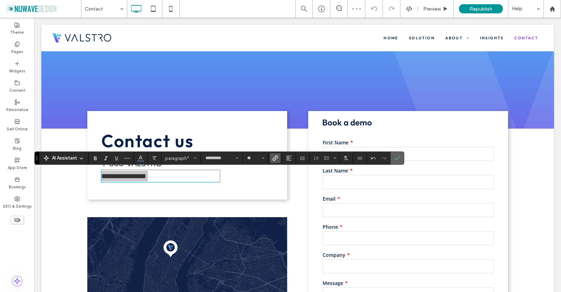
drag, startPoint x: 400, startPoint y: 159, endPoint x: 364, endPoint y: 142, distance: 39.2
click at [400, 159] on icon "Confirm" at bounding box center [398, 158] width 6 height 6
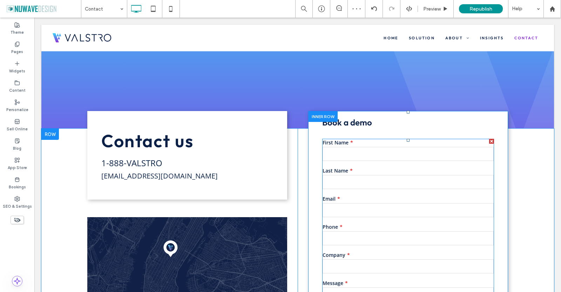
click at [378, 181] on input "text" at bounding box center [408, 182] width 171 height 14
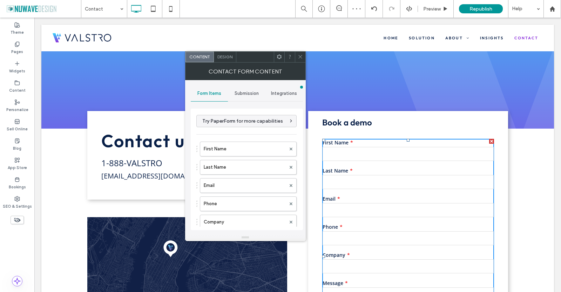
click at [237, 94] on span "Submission" at bounding box center [247, 94] width 24 height 6
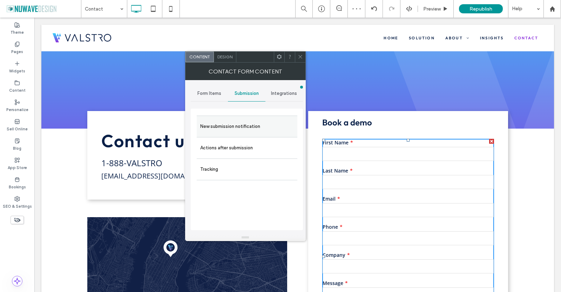
click at [259, 128] on label "New submission notification" at bounding box center [247, 126] width 94 height 14
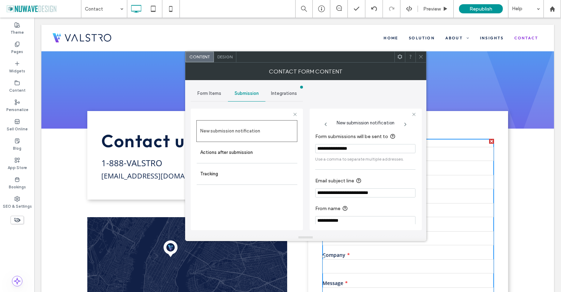
click at [365, 152] on input "**********" at bounding box center [365, 148] width 100 height 9
paste input "Form submissions will be sent to"
type input "**********"
click at [372, 163] on section "**********" at bounding box center [365, 147] width 100 height 37
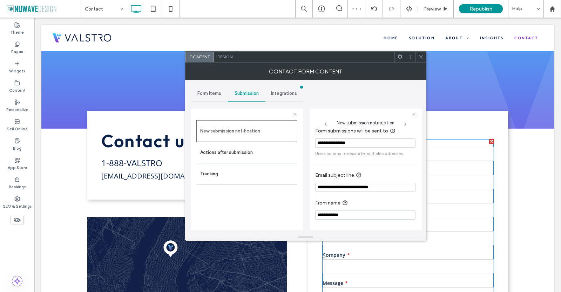
scroll to position [7, 0]
click at [421, 58] on icon at bounding box center [421, 56] width 5 height 5
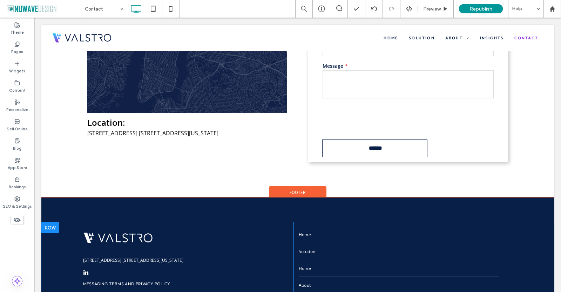
scroll to position [357, 0]
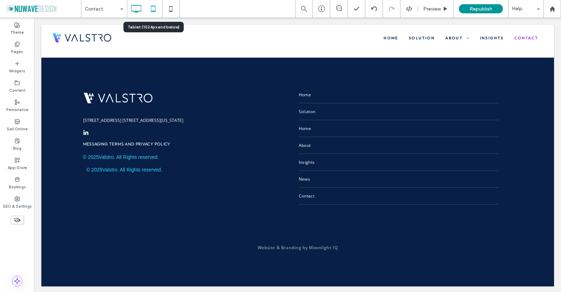
click at [154, 9] on icon at bounding box center [153, 9] width 14 height 14
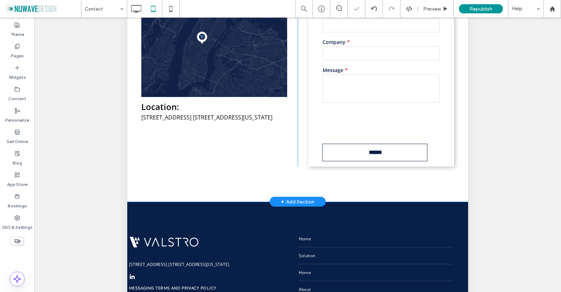
scroll to position [198, 0]
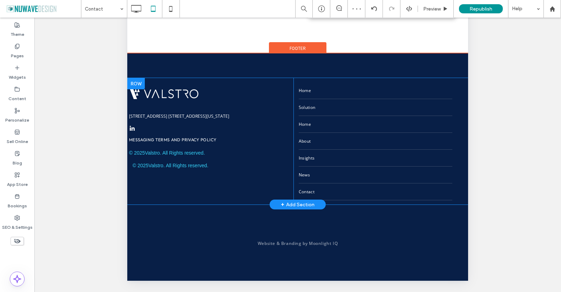
click at [286, 111] on div "530 Fifth Ave. Suite 707, New York, NY 10036 Messaging Terms and Privacy Policy…" at bounding box center [211, 141] width 165 height 126
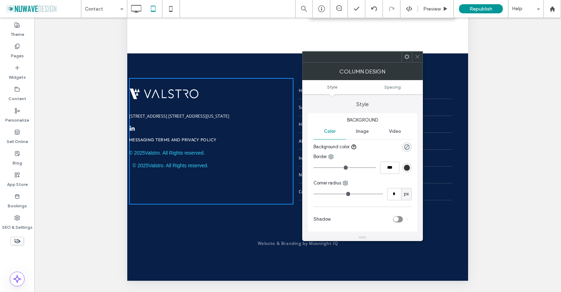
click at [416, 54] on span at bounding box center [417, 57] width 5 height 11
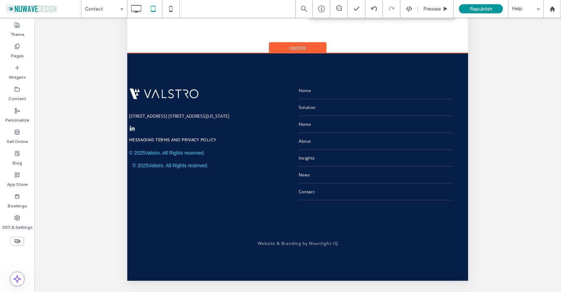
click at [306, 67] on div "530 Fifth Ave. Suite 707, New York, NY 10036 Messaging Terms and Privacy Policy…" at bounding box center [297, 167] width 341 height 228
click at [457, 105] on div "530 Fifth Ave. Suite 707, New York, NY 10036 Messaging Terms and Privacy Policy…" at bounding box center [297, 141] width 341 height 126
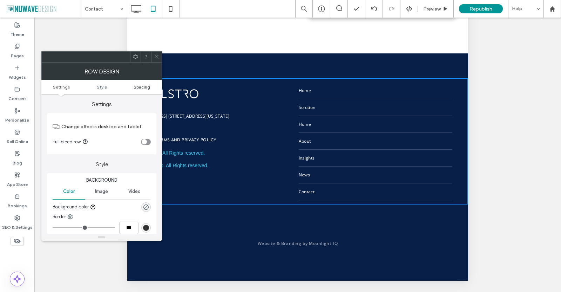
click at [148, 88] on span "Spacing" at bounding box center [142, 86] width 16 height 5
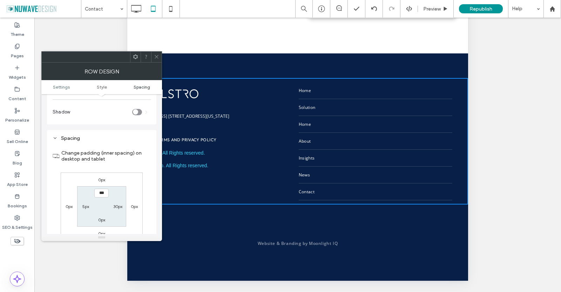
scroll to position [171, 0]
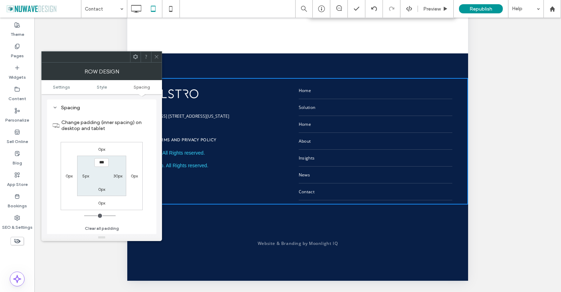
click at [155, 59] on icon at bounding box center [156, 56] width 5 height 5
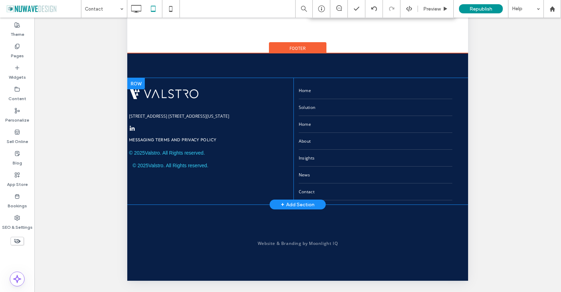
click at [274, 104] on div "530 Fifth Ave. Suite 707, New York, NY 10036 Messaging Terms and Privacy Policy…" at bounding box center [211, 141] width 165 height 126
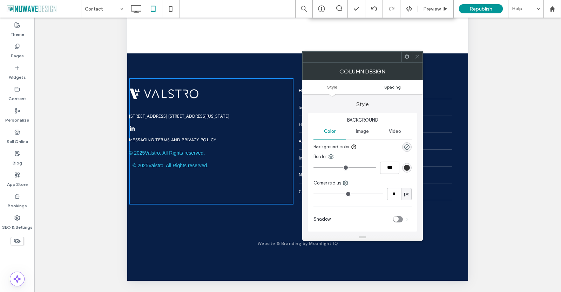
click at [392, 87] on span "Spacing" at bounding box center [393, 86] width 16 height 5
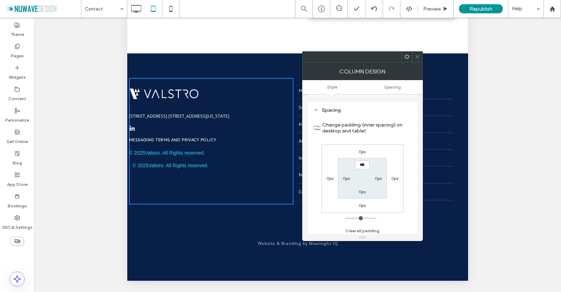
scroll to position [138, 0]
click at [346, 176] on label "0px" at bounding box center [346, 175] width 7 height 5
type input "**"
type input "****"
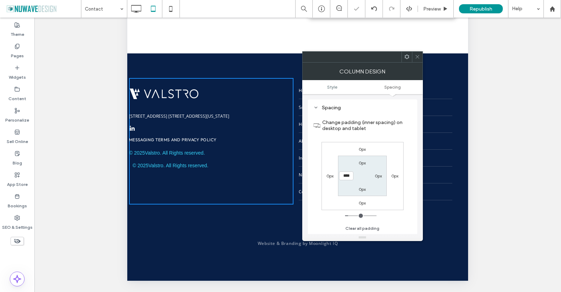
click at [377, 176] on label "0px" at bounding box center [378, 175] width 7 height 5
type input "*"
type input "**"
type input "****"
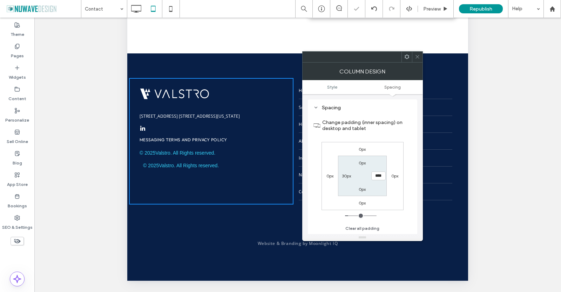
click at [417, 112] on div "Spacing Change padding (inner spacing) on desktop and tablet 0px 0px 0px 0px 0p…" at bounding box center [362, 168] width 109 height 139
click at [417, 56] on icon at bounding box center [417, 56] width 5 height 5
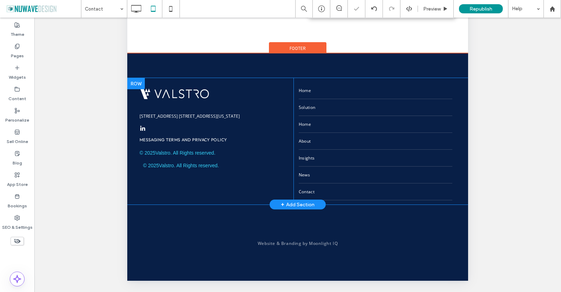
click at [455, 97] on div "530 Fifth Ave. Suite 707, New York, NY 10036 Messaging Terms and Privacy Policy…" at bounding box center [297, 141] width 341 height 126
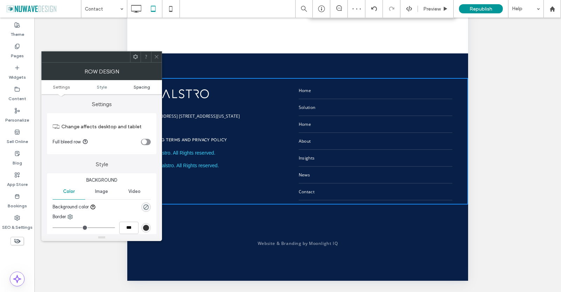
drag, startPoint x: 149, startPoint y: 85, endPoint x: 145, endPoint y: 87, distance: 4.4
click at [148, 85] on span "Spacing" at bounding box center [142, 86] width 16 height 5
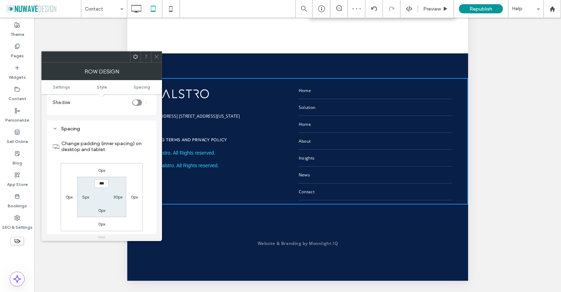
scroll to position [171, 0]
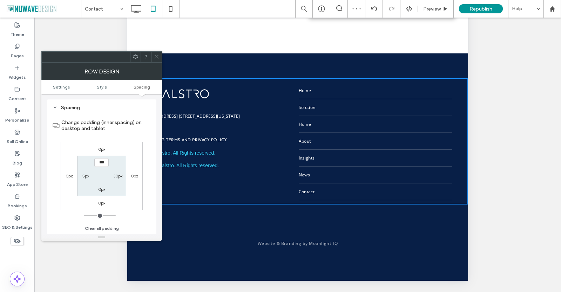
click at [88, 177] on label "5px" at bounding box center [85, 175] width 7 height 5
type input "*"
type input "**"
type input "****"
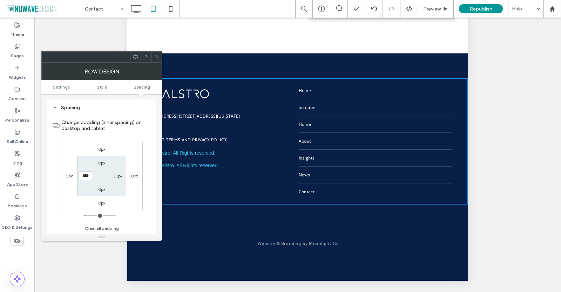
click at [135, 141] on div "Change padding (inner spacing) on desktop and tablet 0px 0px 0px 0px 0px 30px 0…" at bounding box center [102, 172] width 98 height 121
click at [156, 61] on span at bounding box center [156, 57] width 5 height 11
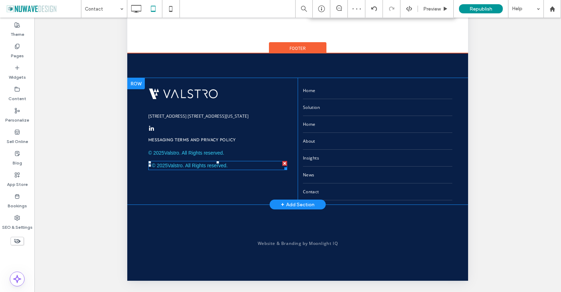
click at [165, 165] on span at bounding box center [217, 165] width 139 height 9
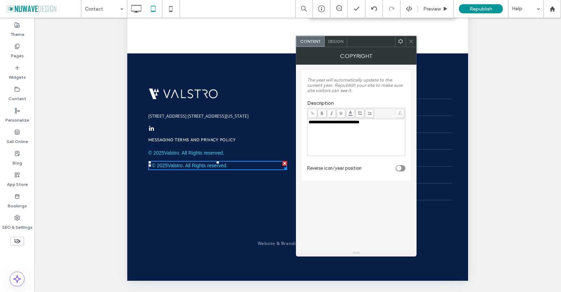
click at [412, 42] on icon at bounding box center [411, 41] width 5 height 5
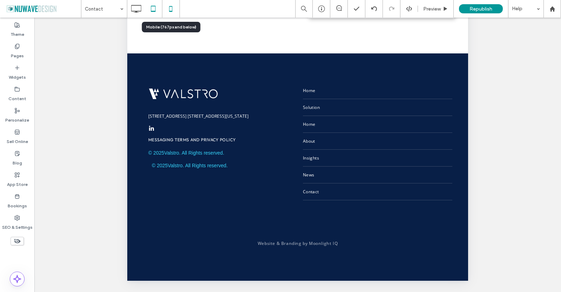
click at [168, 8] on icon at bounding box center [171, 9] width 14 height 14
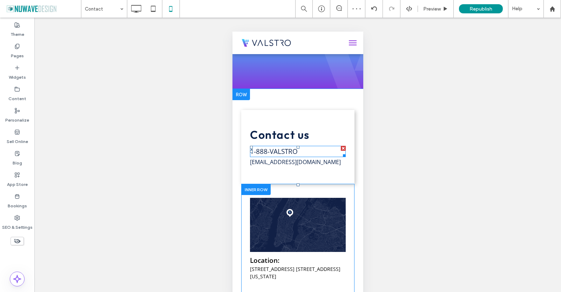
scroll to position [105, 0]
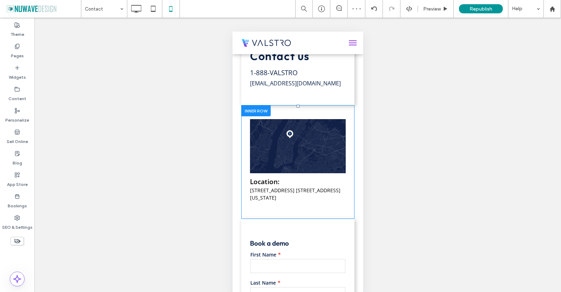
click at [244, 130] on div "Location: 530 Fifth Ave. Suite 707, New York, NY 10036 Click To Paste" at bounding box center [297, 162] width 113 height 86
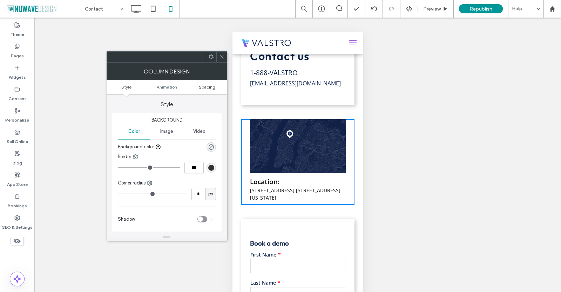
click at [208, 88] on span "Spacing" at bounding box center [207, 86] width 16 height 5
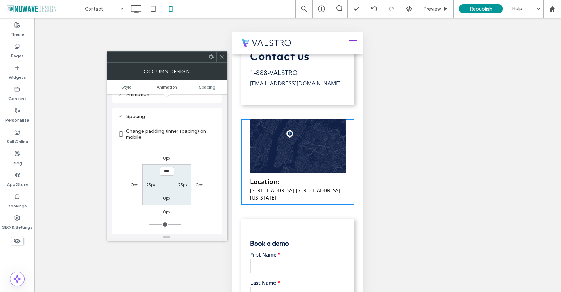
scroll to position [160, 0]
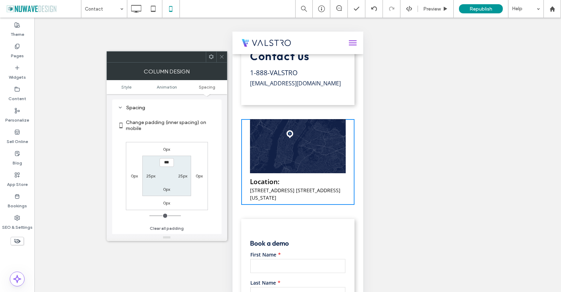
click at [150, 175] on label "25px" at bounding box center [150, 175] width 9 height 5
type input "**"
type input "*"
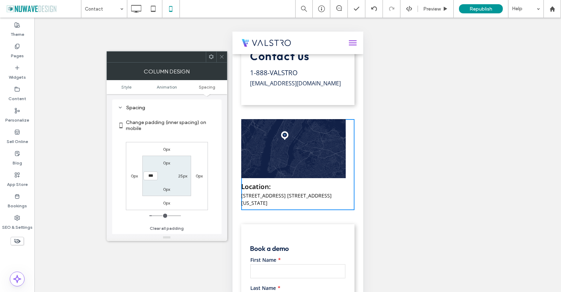
click at [181, 177] on label "25px" at bounding box center [182, 175] width 9 height 5
type input "**"
type input "*"
type input "***"
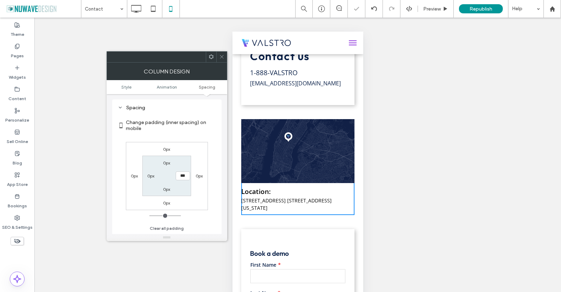
click at [198, 152] on div "0px 0px 0px 0px 0px *** 0px 0px" at bounding box center [167, 176] width 82 height 68
click at [222, 56] on icon at bounding box center [221, 56] width 5 height 5
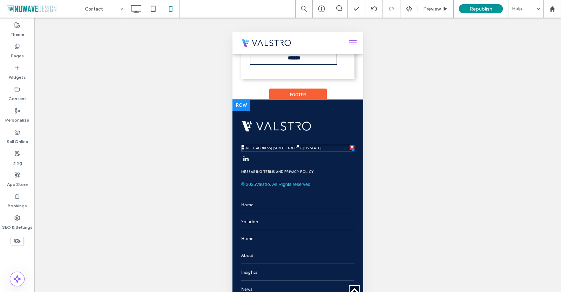
scroll to position [561, 0]
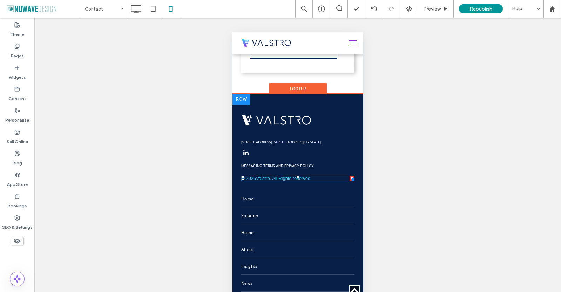
click at [273, 175] on span at bounding box center [297, 177] width 113 height 5
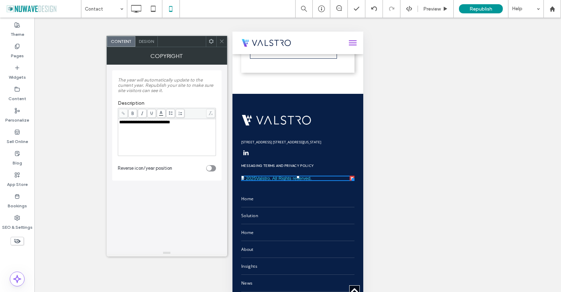
click at [221, 40] on icon at bounding box center [221, 41] width 5 height 5
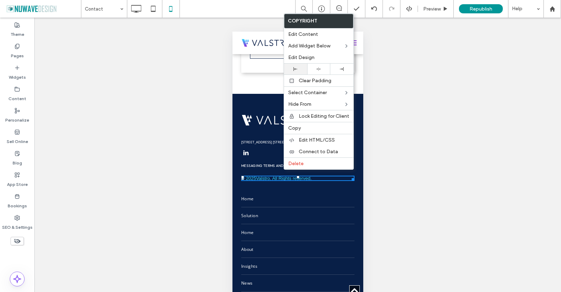
click at [296, 68] on icon at bounding box center [296, 69] width 4 height 4
click at [306, 56] on span "Edit Design" at bounding box center [301, 57] width 26 height 6
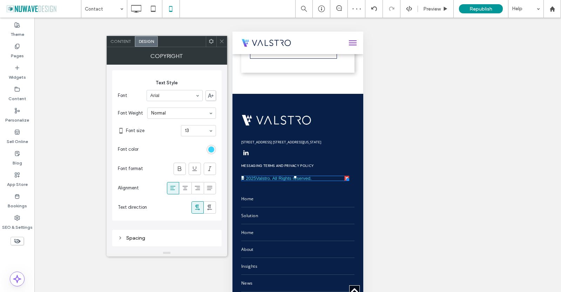
click at [170, 190] on icon at bounding box center [172, 187] width 7 height 7
click at [208, 42] on div at bounding box center [211, 41] width 11 height 11
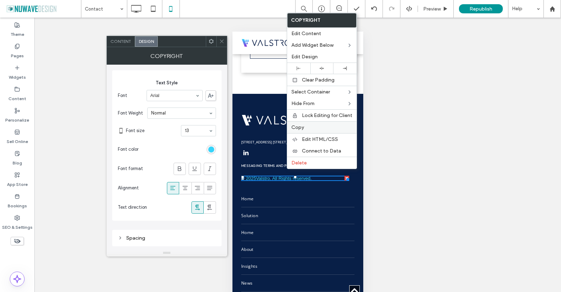
click at [303, 126] on span "Copy" at bounding box center [298, 127] width 13 height 6
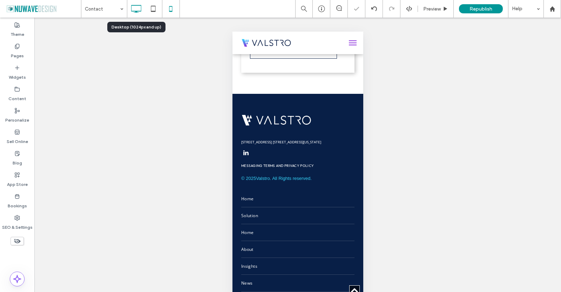
click at [137, 7] on icon at bounding box center [136, 9] width 14 height 14
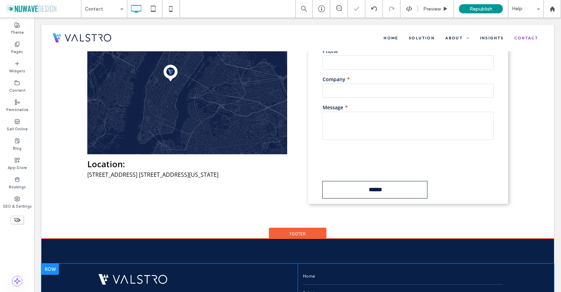
scroll to position [351, 0]
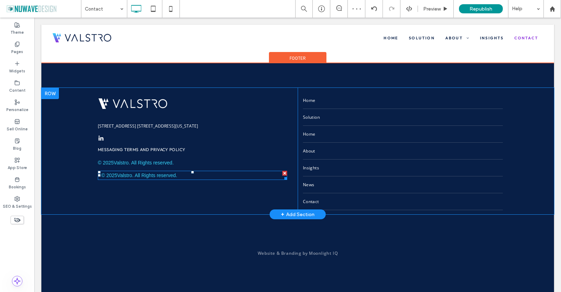
click at [282, 174] on div at bounding box center [284, 173] width 5 height 5
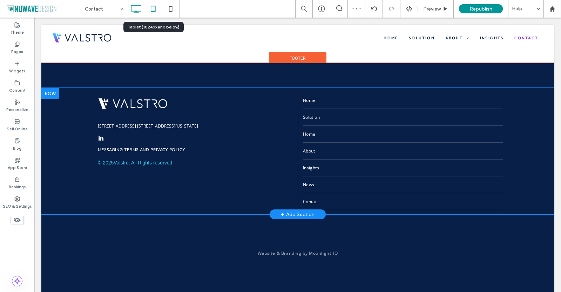
click at [156, 11] on icon at bounding box center [153, 9] width 14 height 14
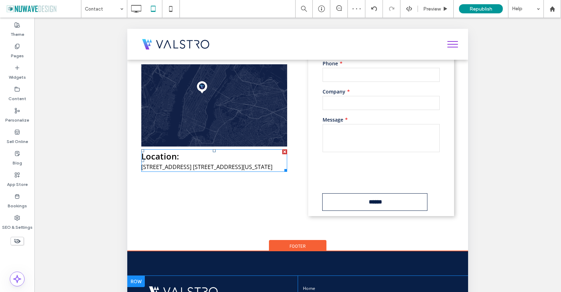
scroll to position [198, 0]
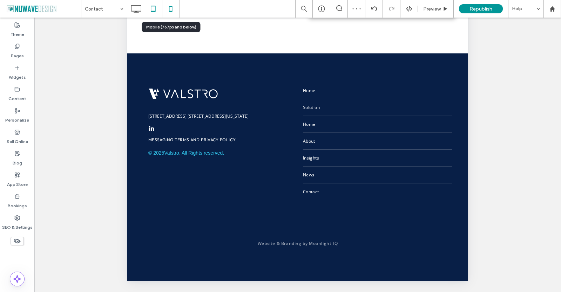
click at [168, 8] on icon at bounding box center [171, 9] width 14 height 14
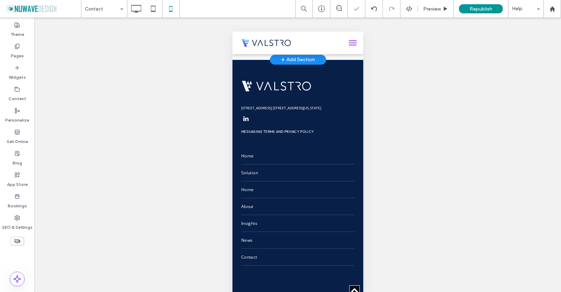
scroll to position [597, 0]
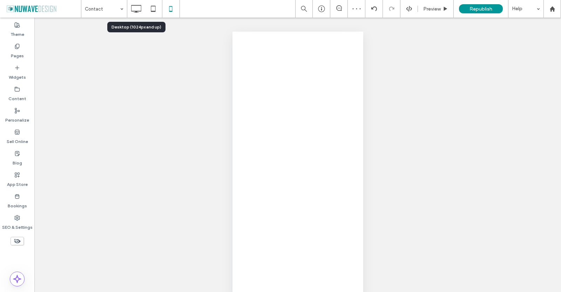
click at [132, 3] on icon at bounding box center [136, 9] width 14 height 14
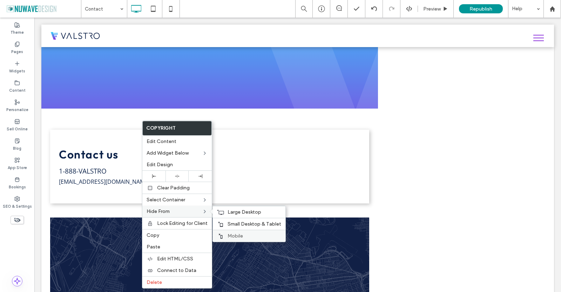
click at [240, 235] on span "Mobile" at bounding box center [235, 236] width 15 height 6
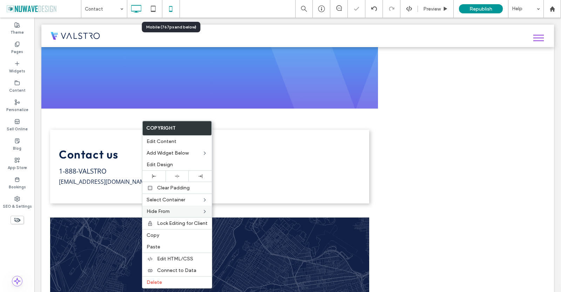
click at [169, 10] on use at bounding box center [170, 9] width 3 height 6
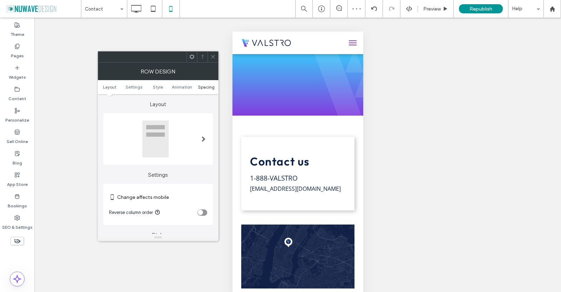
click at [203, 87] on span "Spacing" at bounding box center [206, 86] width 16 height 5
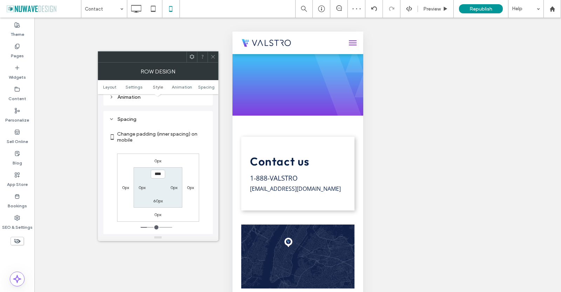
scroll to position [264, 0]
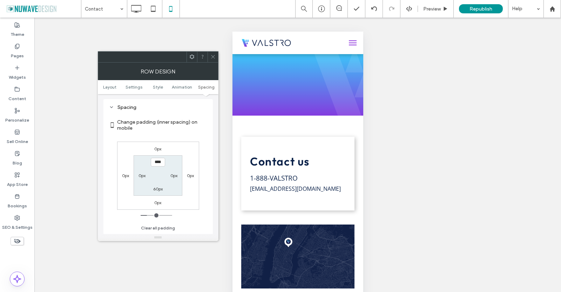
type input "*"
click at [157, 149] on label "0px" at bounding box center [157, 148] width 7 height 5
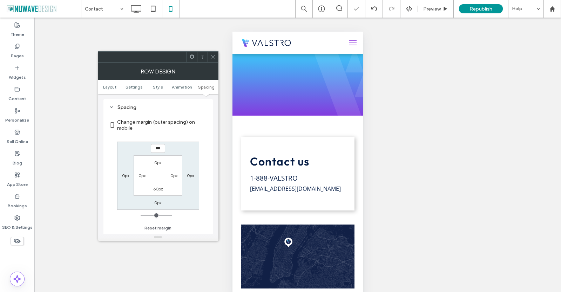
type input "***"
type input "*"
click at [178, 125] on label "Change margin (outer spacing) on mobile" at bounding box center [162, 124] width 90 height 19
click at [165, 150] on input "*****" at bounding box center [158, 148] width 14 height 9
type input "***"
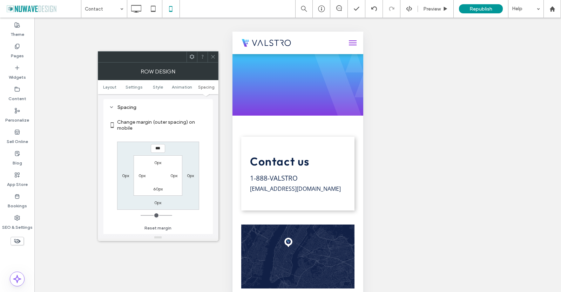
type input "*"
type input "*****"
click at [166, 131] on label "Change margin (outer spacing) on mobile" at bounding box center [162, 124] width 90 height 19
click at [212, 58] on icon at bounding box center [213, 56] width 5 height 5
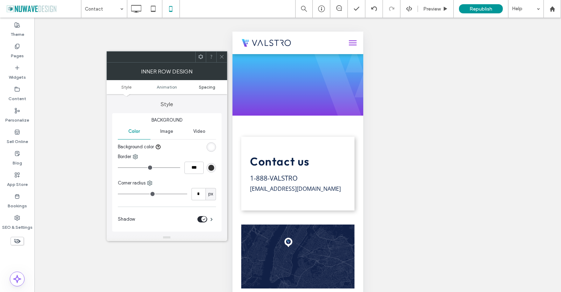
click at [210, 88] on span "Spacing" at bounding box center [207, 86] width 16 height 5
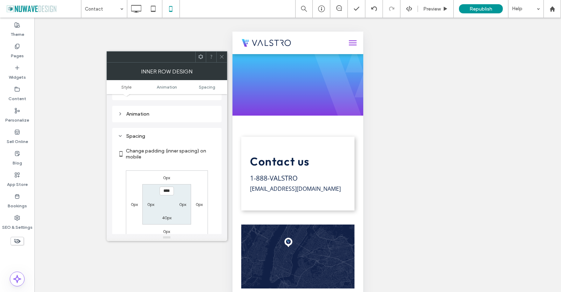
scroll to position [160, 0]
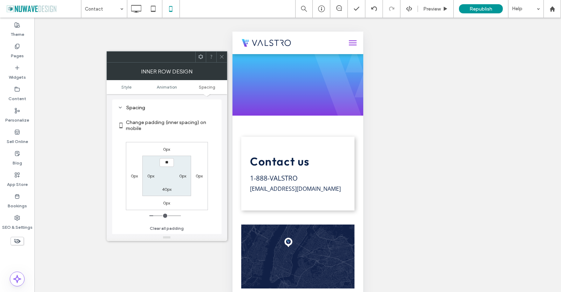
type input "****"
click at [170, 185] on div "40px" at bounding box center [166, 188] width 9 height 7
click at [164, 189] on label "40px" at bounding box center [166, 188] width 9 height 5
type input "**"
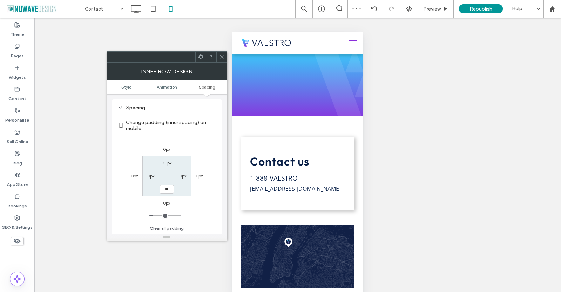
type input "**"
type input "****"
click at [188, 203] on div "0px 0px 0px 0px 20px 0px **** 0px" at bounding box center [167, 176] width 82 height 68
click at [222, 56] on icon at bounding box center [221, 56] width 5 height 5
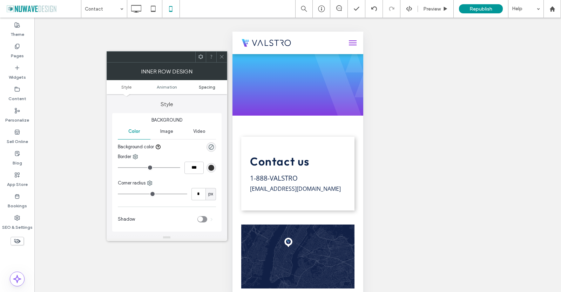
click at [208, 88] on span "Spacing" at bounding box center [207, 86] width 16 height 5
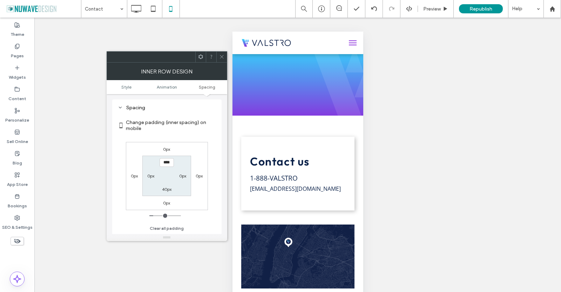
click at [165, 189] on label "40px" at bounding box center [166, 188] width 9 height 5
type input "**"
type input "****"
click at [191, 188] on div "0px 0px 0px 0px 40px 0px **** 0px" at bounding box center [167, 176] width 82 height 68
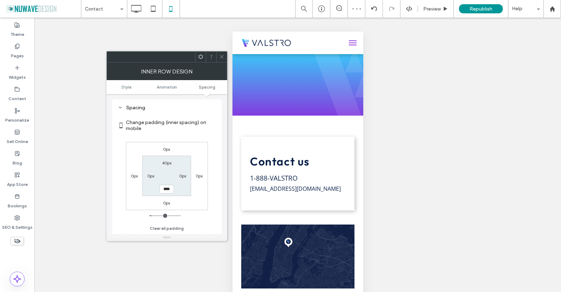
click at [167, 163] on label "40px" at bounding box center [166, 162] width 9 height 5
type input "**"
type input "****"
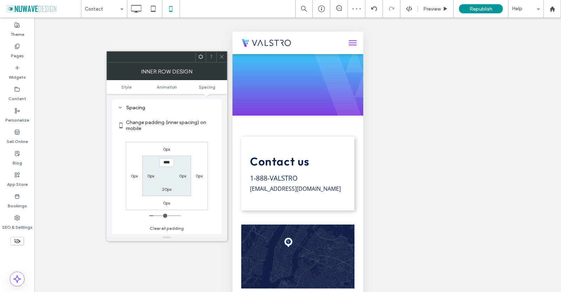
click at [168, 133] on label "Change padding (inner spacing) on mobile" at bounding box center [171, 125] width 90 height 19
drag, startPoint x: 221, startPoint y: 55, endPoint x: 218, endPoint y: 59, distance: 4.8
click at [221, 55] on icon at bounding box center [221, 56] width 5 height 5
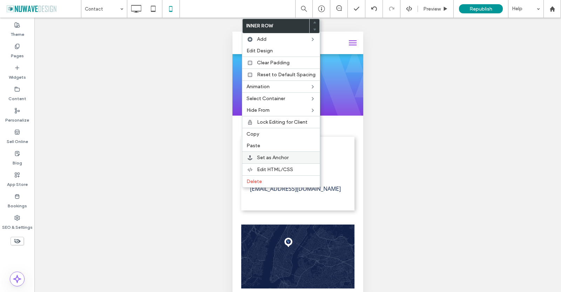
click at [261, 159] on span "Set as Anchor" at bounding box center [273, 157] width 32 height 6
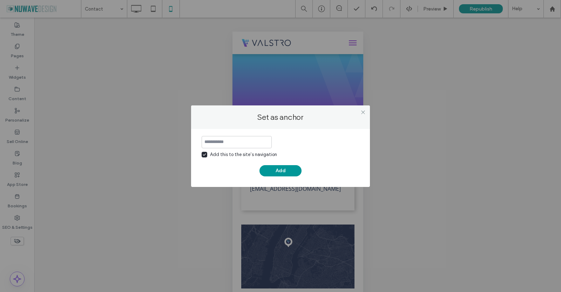
click at [217, 143] on input at bounding box center [237, 142] width 70 height 12
type input "****"
click at [206, 153] on span at bounding box center [205, 155] width 6 height 6
click at [273, 168] on button "Add" at bounding box center [281, 170] width 42 height 11
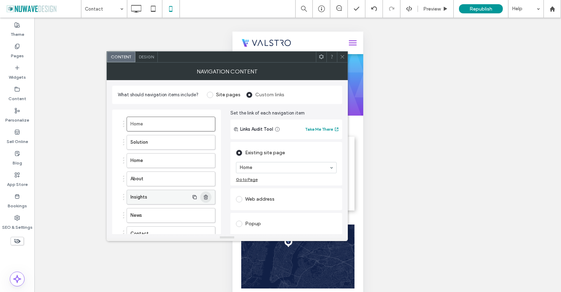
click at [205, 198] on icon "button" at bounding box center [206, 197] width 6 height 6
click at [209, 197] on span "button" at bounding box center [205, 196] width 11 height 11
click at [209, 159] on span "button" at bounding box center [205, 160] width 11 height 11
click at [343, 59] on icon at bounding box center [342, 56] width 5 height 5
click at [136, 192] on button "Add Item" at bounding box center [130, 194] width 25 height 8
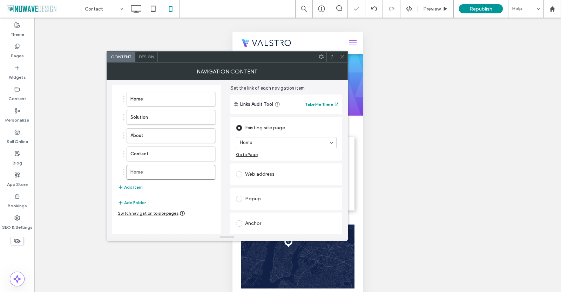
scroll to position [26, 0]
click at [242, 222] on label at bounding box center [240, 222] width 9 height 6
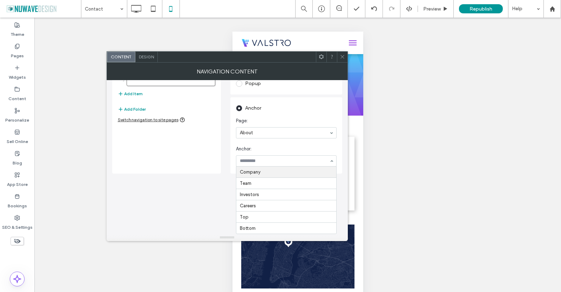
scroll to position [58, 0]
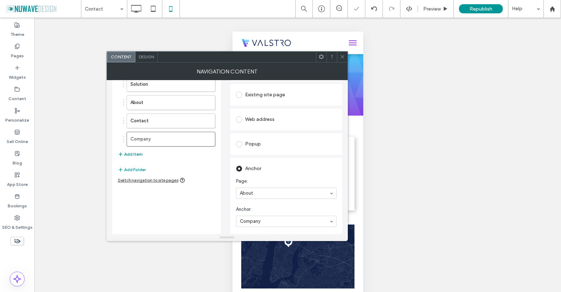
click at [132, 153] on button "Add Item" at bounding box center [130, 154] width 25 height 8
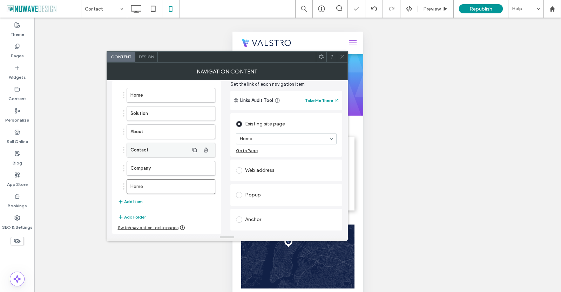
scroll to position [29, 0]
click at [240, 219] on span at bounding box center [239, 219] width 6 height 6
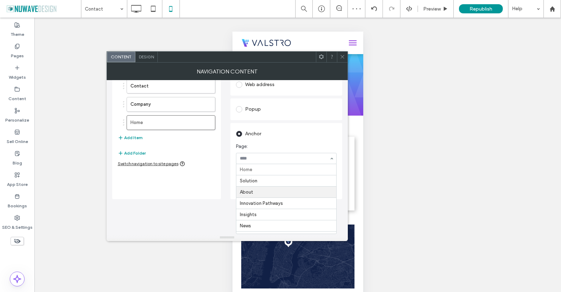
scroll to position [58, 0]
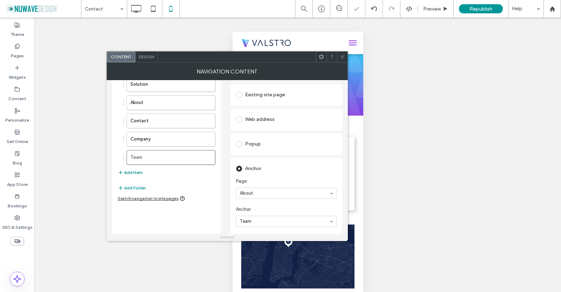
click at [137, 171] on button "Add Item" at bounding box center [130, 172] width 25 height 8
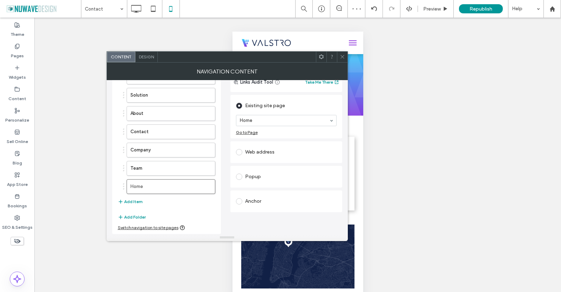
click at [240, 200] on span at bounding box center [239, 201] width 6 height 6
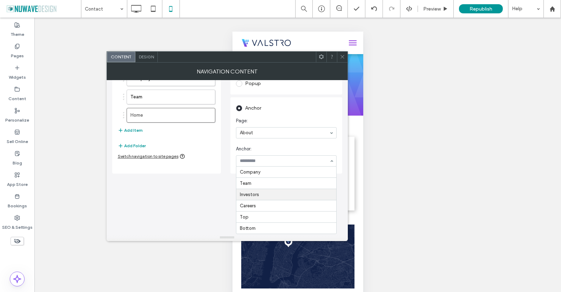
scroll to position [58, 0]
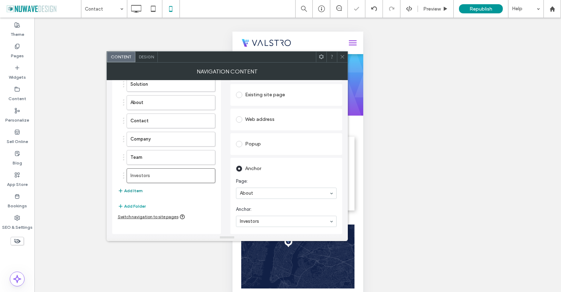
click at [134, 190] on button "Add Item" at bounding box center [130, 190] width 25 height 8
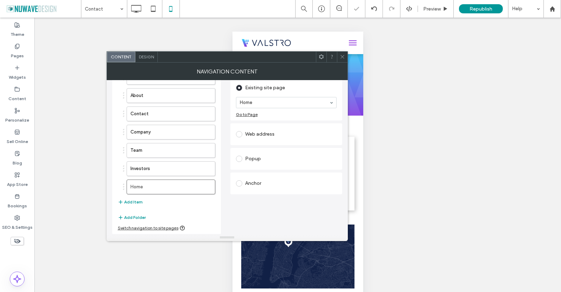
scroll to position [65, 0]
click at [244, 158] on label at bounding box center [240, 158] width 9 height 6
click at [239, 186] on span at bounding box center [239, 186] width 6 height 6
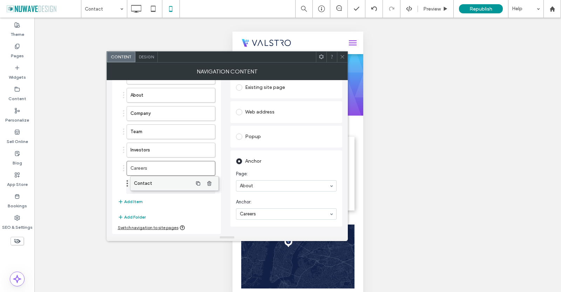
drag, startPoint x: 140, startPoint y: 109, endPoint x: 144, endPoint y: 179, distance: 69.6
click at [131, 202] on button "Add Item" at bounding box center [130, 201] width 25 height 8
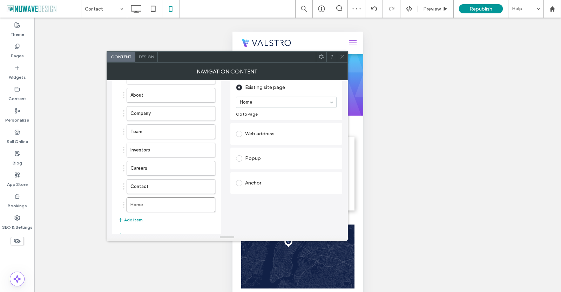
click at [240, 182] on span at bounding box center [239, 183] width 6 height 6
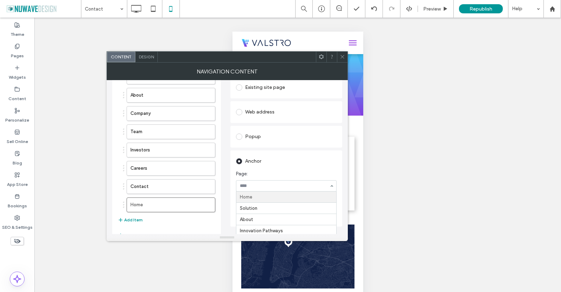
drag, startPoint x: 273, startPoint y: 184, endPoint x: 271, endPoint y: 189, distance: 4.9
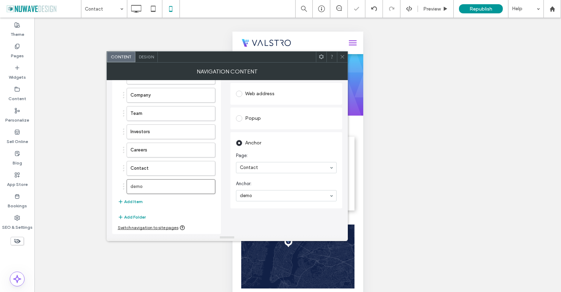
scroll to position [84, 0]
click at [343, 55] on icon at bounding box center [342, 56] width 5 height 5
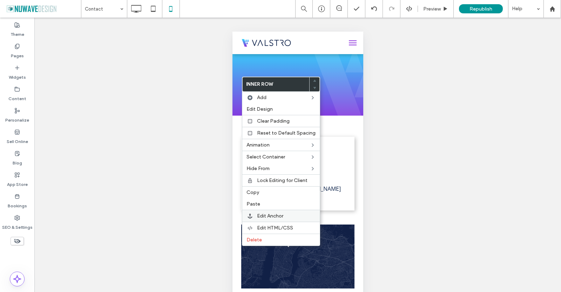
click at [266, 213] on span "Edit Anchor" at bounding box center [270, 216] width 26 height 6
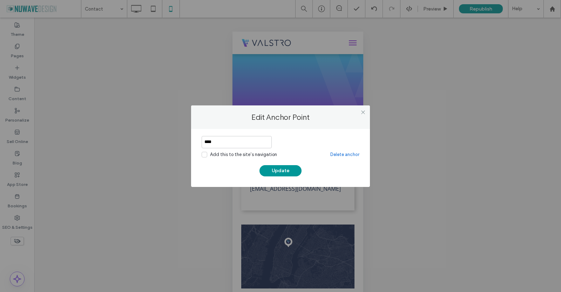
drag, startPoint x: 206, startPoint y: 144, endPoint x: 207, endPoint y: 134, distance: 9.9
click at [205, 142] on input "****" at bounding box center [237, 142] width 70 height 12
type input "****"
click at [284, 172] on button "Update" at bounding box center [281, 170] width 42 height 11
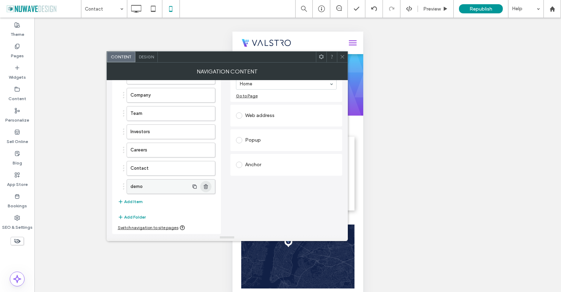
drag, startPoint x: 206, startPoint y: 188, endPoint x: 179, endPoint y: 206, distance: 33.1
click at [206, 188] on icon "button" at bounding box center [206, 187] width 6 height 6
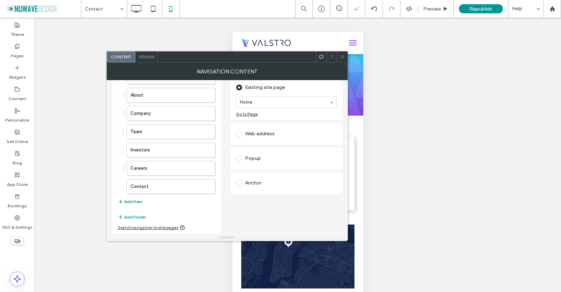
click at [135, 202] on button "Add Item" at bounding box center [130, 201] width 25 height 8
click at [237, 185] on span at bounding box center [239, 183] width 6 height 6
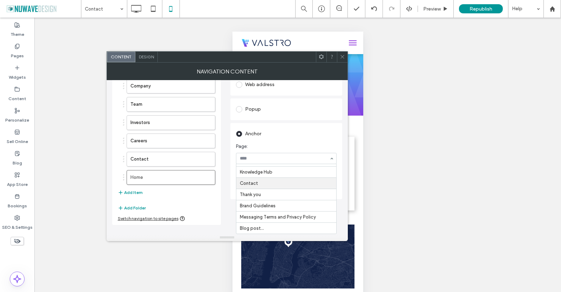
scroll to position [84, 0]
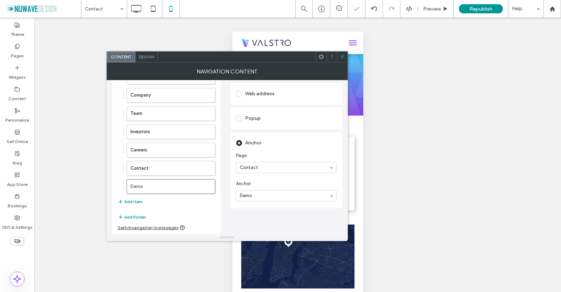
click at [342, 57] on icon at bounding box center [342, 56] width 5 height 5
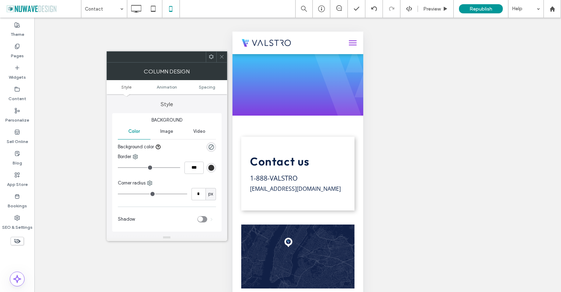
click at [218, 56] on div at bounding box center [222, 57] width 11 height 11
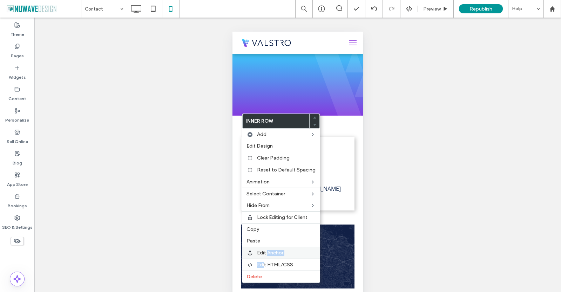
drag, startPoint x: 264, startPoint y: 261, endPoint x: 267, endPoint y: 252, distance: 9.1
click at [267, 254] on div "Inner Row Add Edit Design Clear Padding Reset to Default Spacing Animation Sele…" at bounding box center [281, 197] width 78 height 169
click at [265, 252] on span "Edit Anchor" at bounding box center [270, 253] width 26 height 6
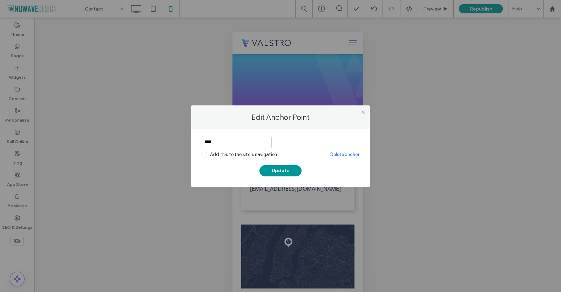
click at [202, 140] on input "****" at bounding box center [237, 142] width 70 height 12
click at [220, 142] on input "**********" at bounding box center [237, 142] width 70 height 12
type input "**********"
click at [283, 169] on button "Update" at bounding box center [281, 170] width 42 height 11
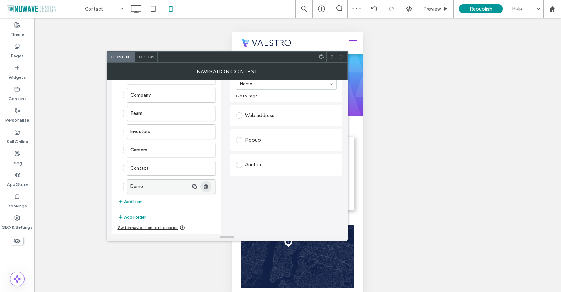
click at [209, 187] on span "button" at bounding box center [205, 186] width 11 height 11
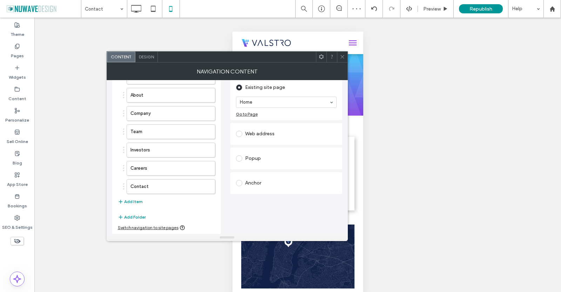
click at [208, 187] on icon "button" at bounding box center [206, 187] width 6 height 6
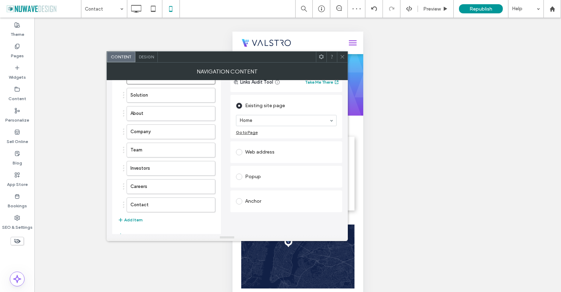
scroll to position [47, 0]
click at [137, 203] on button "Add Item" at bounding box center [130, 201] width 25 height 8
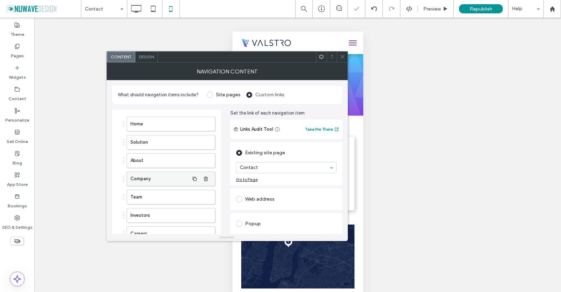
scroll to position [65, 0]
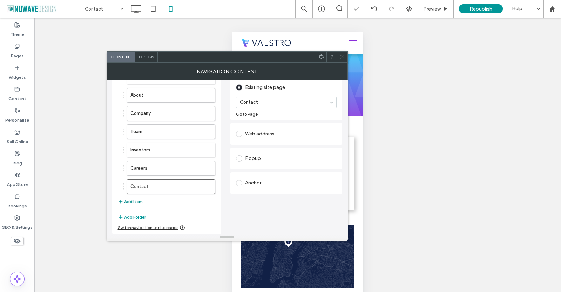
click at [139, 200] on button "Add Item" at bounding box center [130, 201] width 25 height 8
click at [239, 181] on span at bounding box center [239, 183] width 6 height 6
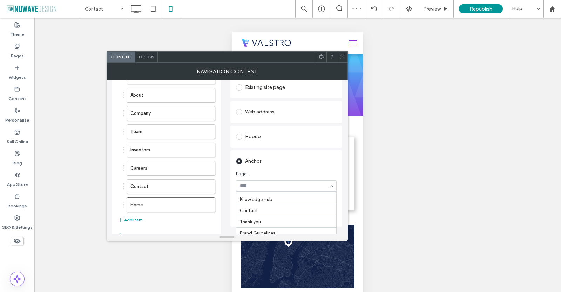
scroll to position [69, 0]
click at [344, 55] on icon at bounding box center [342, 56] width 5 height 5
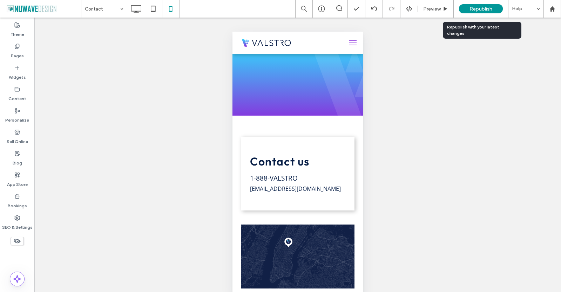
click at [491, 6] on span "Republish" at bounding box center [481, 9] width 23 height 6
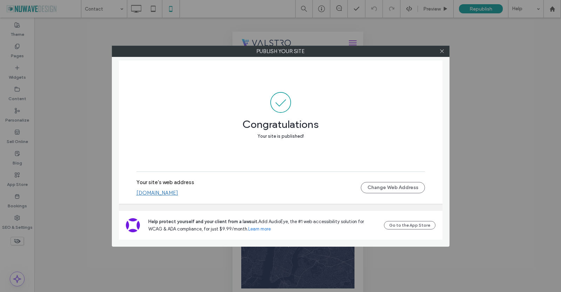
click at [445, 52] on div at bounding box center [442, 51] width 11 height 11
drag, startPoint x: 442, startPoint y: 50, endPoint x: 388, endPoint y: 54, distance: 53.8
click at [442, 51] on icon at bounding box center [442, 50] width 5 height 5
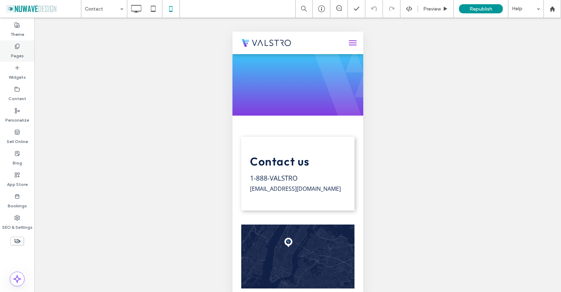
click at [16, 54] on label "Pages" at bounding box center [17, 54] width 13 height 10
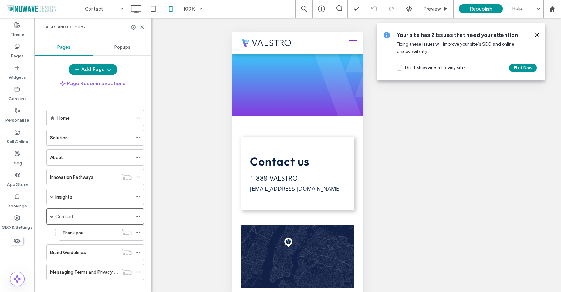
click at [59, 115] on label "Home" at bounding box center [63, 118] width 13 height 12
click at [141, 27] on icon at bounding box center [142, 27] width 5 height 5
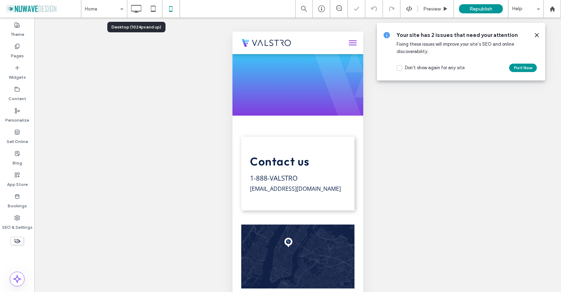
click at [142, 5] on icon at bounding box center [136, 9] width 14 height 14
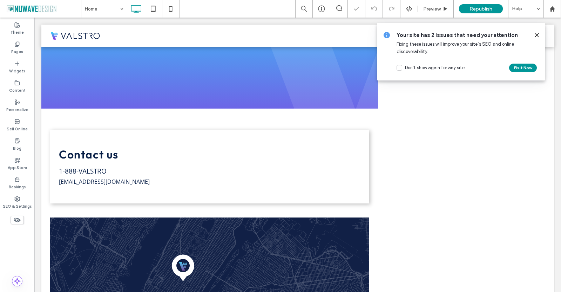
click at [537, 35] on use at bounding box center [537, 34] width 3 height 3
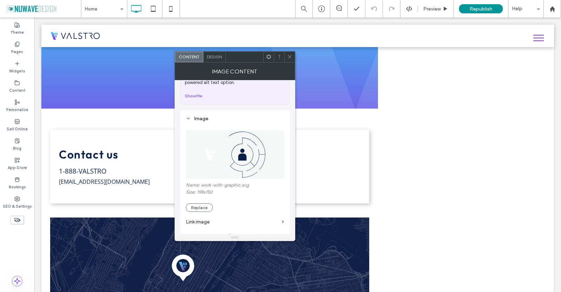
scroll to position [35, 0]
click at [202, 211] on button "Replace" at bounding box center [199, 207] width 27 height 8
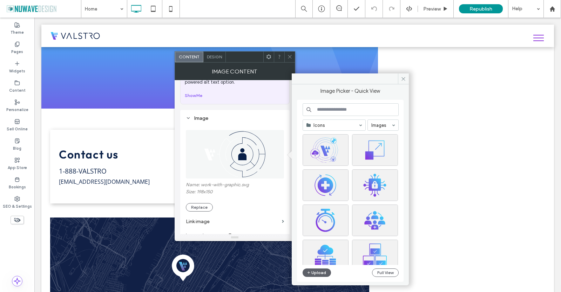
scroll to position [291, 0]
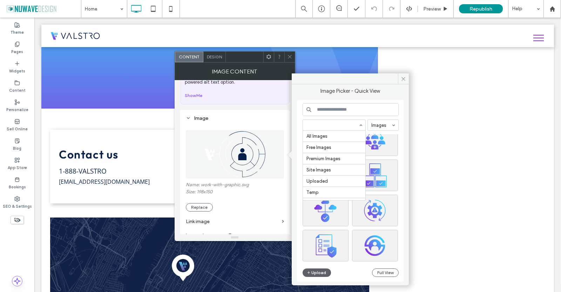
click at [332, 121] on div at bounding box center [334, 125] width 63 height 11
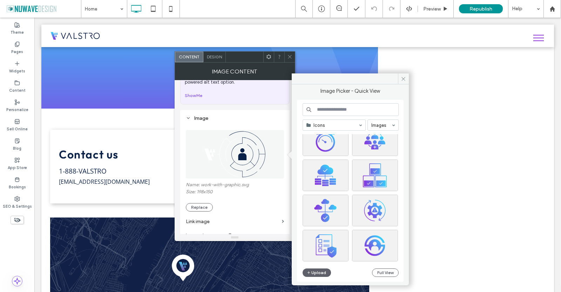
click at [332, 129] on div at bounding box center [334, 125] width 63 height 11
click at [332, 124] on input at bounding box center [333, 124] width 52 height 5
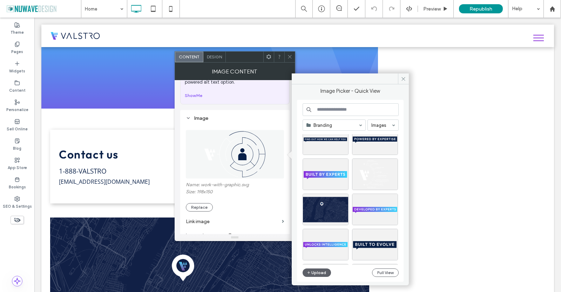
scroll to position [297, 0]
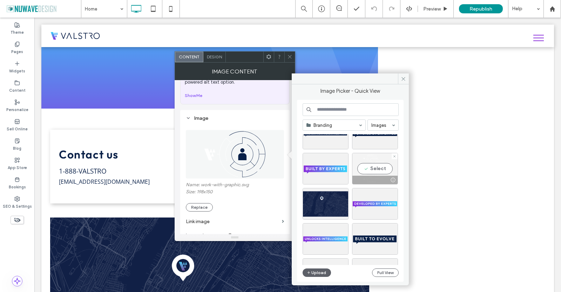
click at [394, 179] on div at bounding box center [393, 180] width 9 height 6
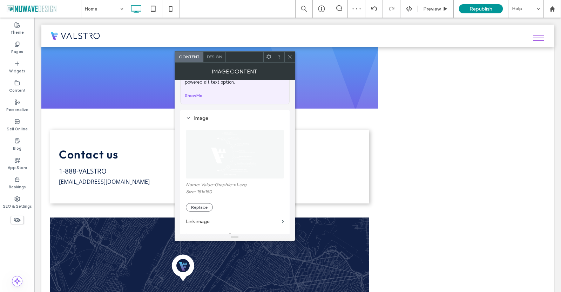
click at [288, 57] on icon at bounding box center [289, 56] width 5 height 5
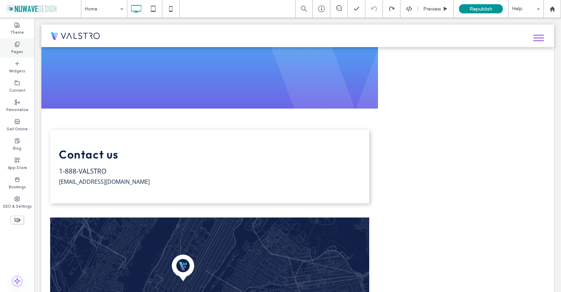
click at [16, 47] on label "Pages" at bounding box center [17, 51] width 12 height 8
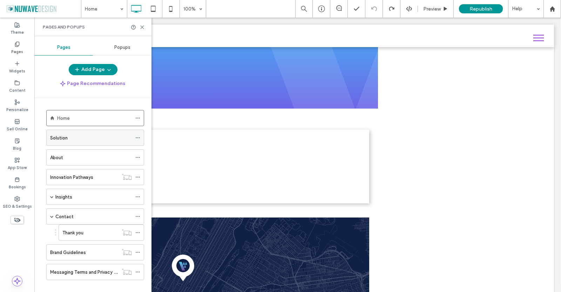
click at [74, 139] on div "Solution" at bounding box center [91, 137] width 82 height 7
click at [142, 26] on icon at bounding box center [142, 27] width 5 height 5
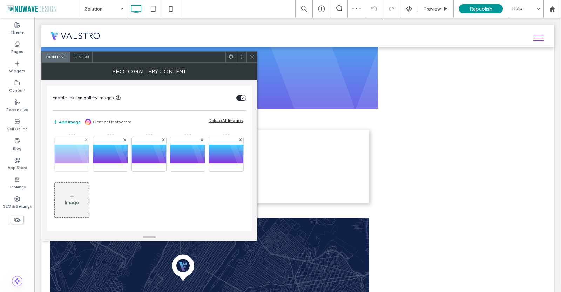
click at [66, 154] on img at bounding box center [72, 154] width 34 height 19
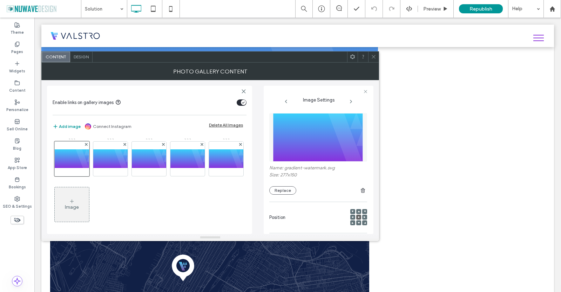
drag, startPoint x: 375, startPoint y: 58, endPoint x: 374, endPoint y: 63, distance: 5.0
click at [374, 58] on icon at bounding box center [373, 56] width 5 height 5
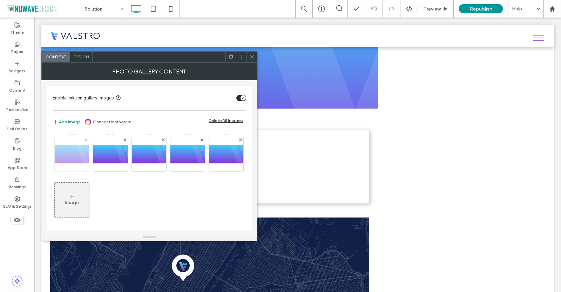
click at [81, 154] on img at bounding box center [72, 154] width 34 height 19
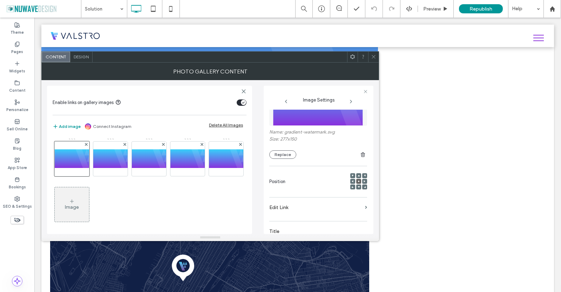
scroll to position [35, 0]
click at [351, 183] on div at bounding box center [353, 181] width 5 height 5
click at [358, 182] on use at bounding box center [358, 181] width 1 height 1
click at [351, 60] on span at bounding box center [352, 57] width 5 height 11
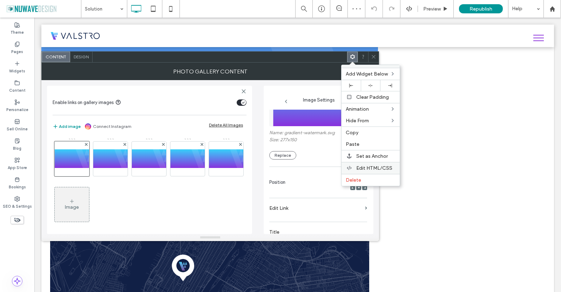
click at [362, 168] on span "Edit HTML/CSS" at bounding box center [375, 168] width 36 height 6
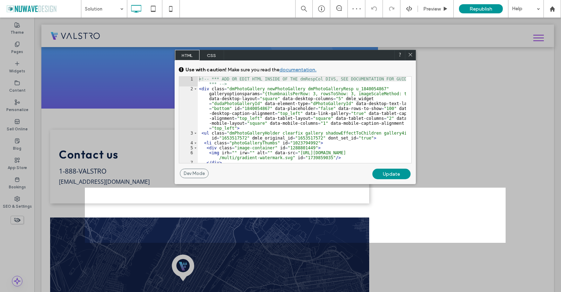
click at [227, 128] on div "<!-- *** ADD OR EDIT HTML INSIDE OF THE dmRespCol DIVS, SEE DOCUMENTATION FOR G…" at bounding box center [302, 127] width 208 height 101
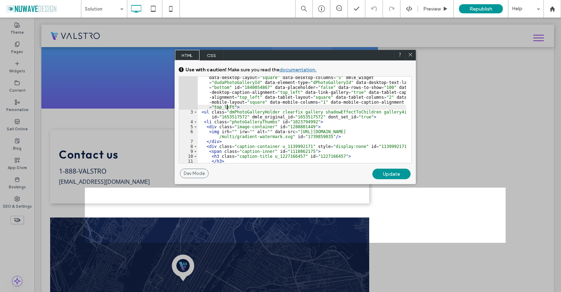
scroll to position [42, 0]
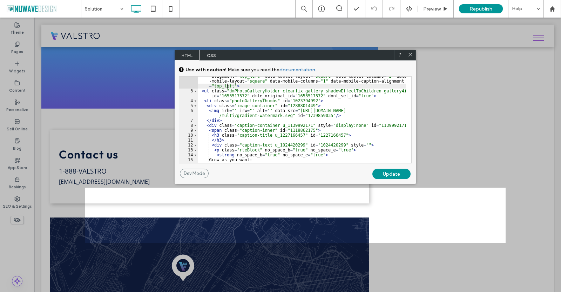
click at [410, 55] on use at bounding box center [411, 55] width 4 height 4
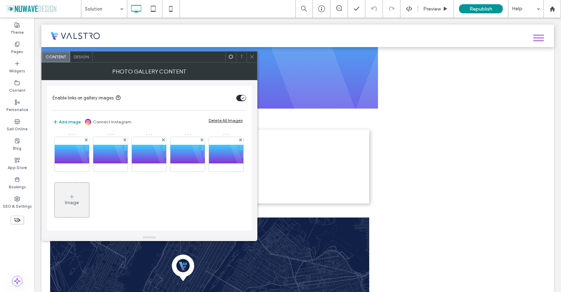
click at [75, 194] on icon at bounding box center [72, 197] width 6 height 6
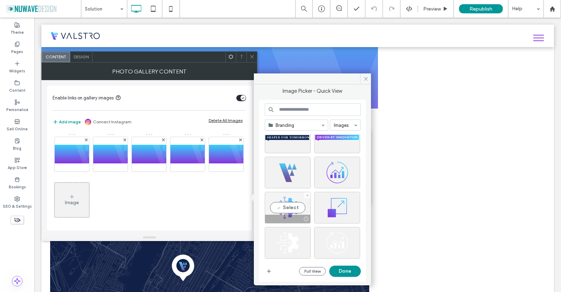
scroll to position [644, 0]
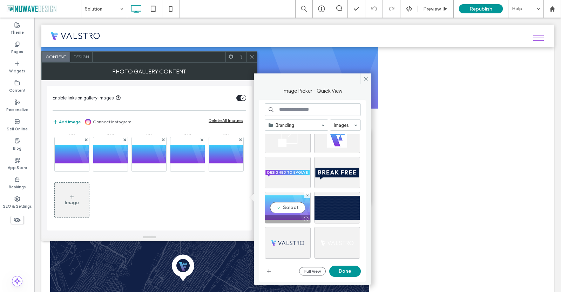
click at [289, 204] on div "Select" at bounding box center [288, 208] width 46 height 32
click at [341, 273] on button "Done" at bounding box center [346, 270] width 32 height 11
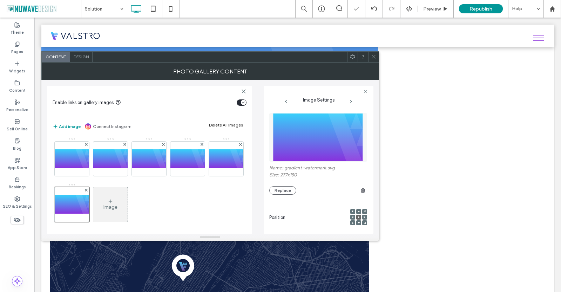
click at [352, 210] on span at bounding box center [353, 211] width 2 height 5
drag, startPoint x: 117, startPoint y: 208, endPoint x: 69, endPoint y: 165, distance: 64.6
click at [106, 160] on img at bounding box center [110, 158] width 34 height 19
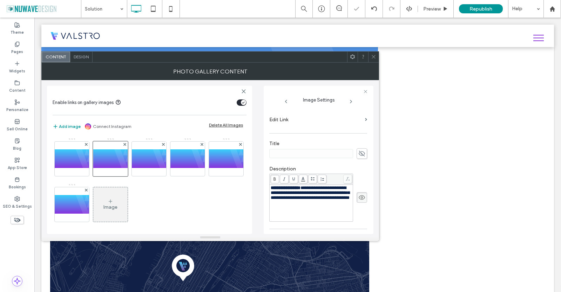
scroll to position [175, 0]
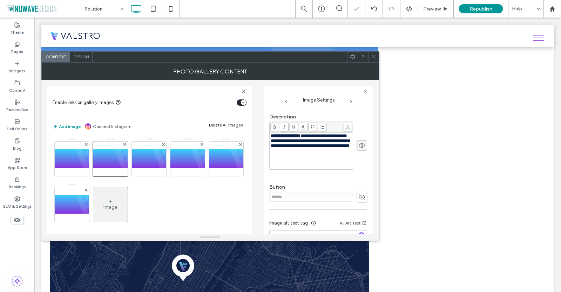
click at [312, 148] on div "**********" at bounding box center [311, 140] width 81 height 15
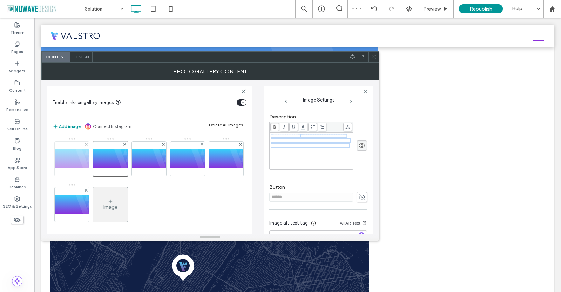
click at [69, 167] on img at bounding box center [72, 158] width 34 height 19
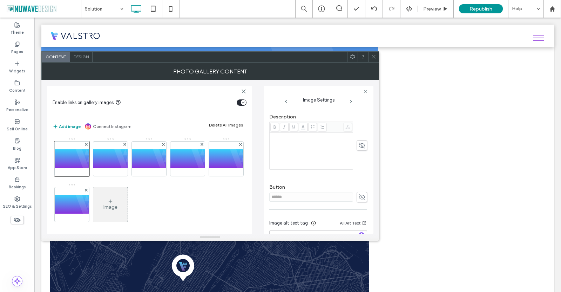
click at [317, 154] on div "Rich Text Editor" at bounding box center [311, 150] width 81 height 35
click at [309, 149] on div "Rich Text Editor" at bounding box center [311, 150] width 81 height 35
drag, startPoint x: 310, startPoint y: 138, endPoint x: 250, endPoint y: 138, distance: 60.7
click at [250, 138] on div "**********" at bounding box center [210, 157] width 327 height 154
click at [354, 154] on div "**********" at bounding box center [319, 145] width 98 height 48
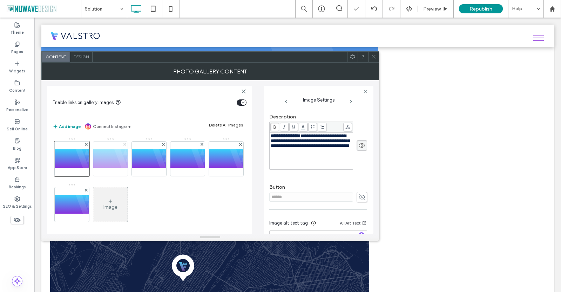
click at [124, 143] on icon at bounding box center [125, 144] width 3 height 3
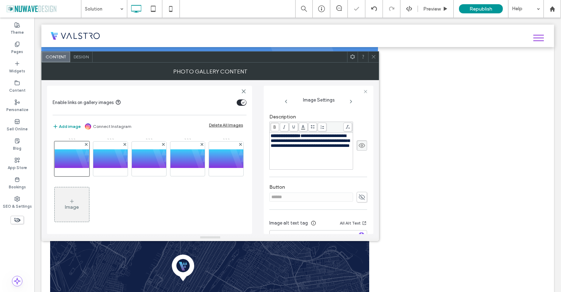
click at [374, 56] on use at bounding box center [374, 57] width 4 height 4
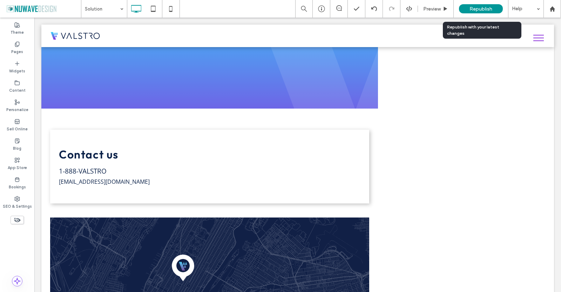
click at [481, 6] on span "Republish" at bounding box center [481, 9] width 23 height 6
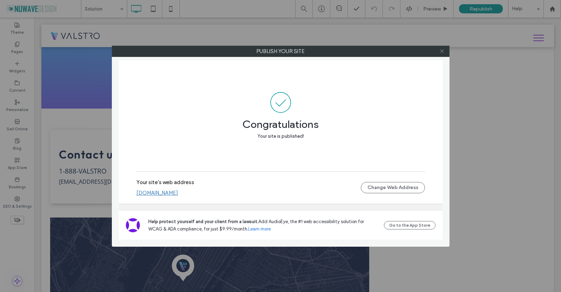
click at [443, 49] on icon at bounding box center [442, 50] width 5 height 5
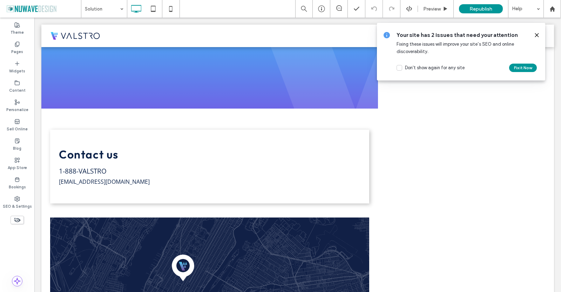
click at [538, 36] on use at bounding box center [537, 34] width 3 height 3
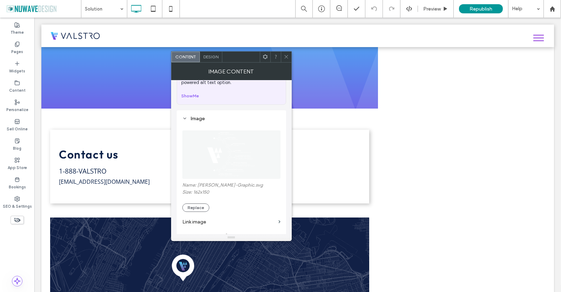
scroll to position [35, 0]
click at [201, 209] on button "Replace" at bounding box center [195, 207] width 27 height 8
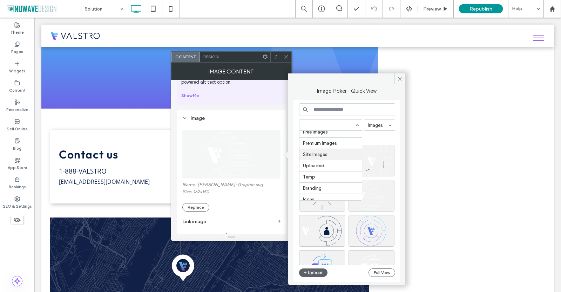
scroll to position [34, 0]
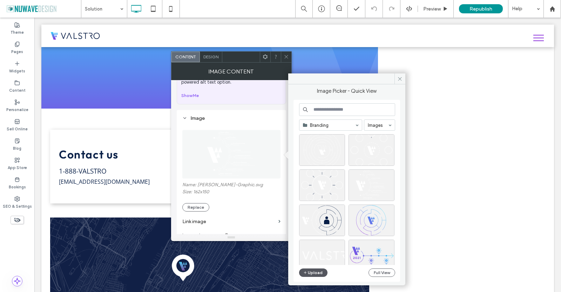
click at [317, 272] on button "Upload" at bounding box center [313, 272] width 29 height 8
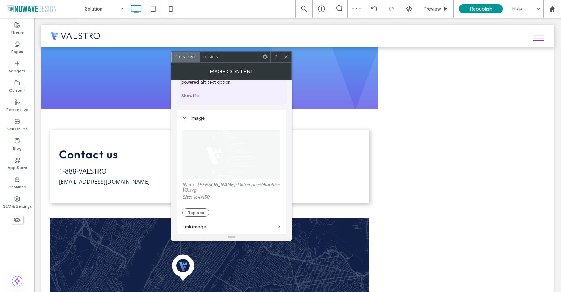
click at [286, 57] on icon at bounding box center [286, 56] width 5 height 5
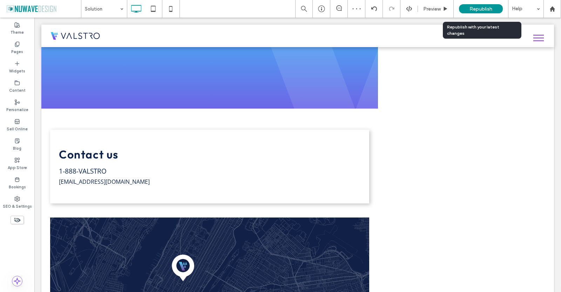
click at [470, 8] on div "Republish" at bounding box center [481, 8] width 44 height 9
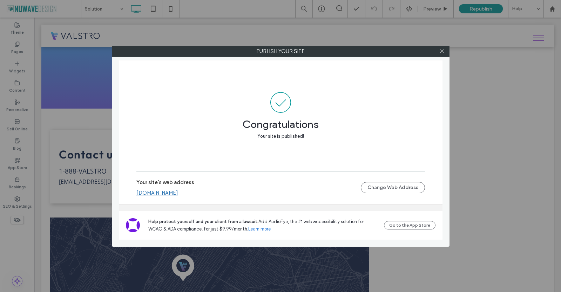
click at [439, 49] on div at bounding box center [442, 51] width 11 height 11
click at [446, 51] on div at bounding box center [442, 51] width 11 height 11
click at [444, 51] on icon at bounding box center [442, 50] width 5 height 5
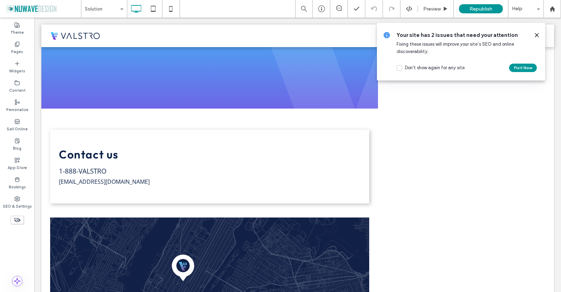
click at [536, 34] on use at bounding box center [537, 34] width 3 height 3
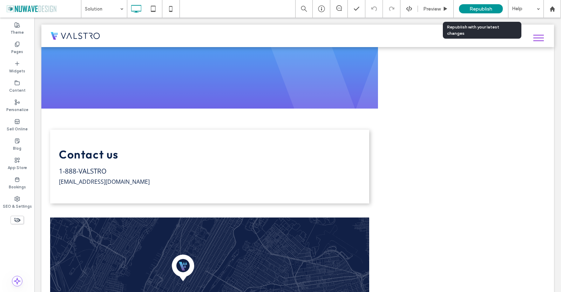
click at [482, 11] on span "Republish" at bounding box center [481, 9] width 23 height 6
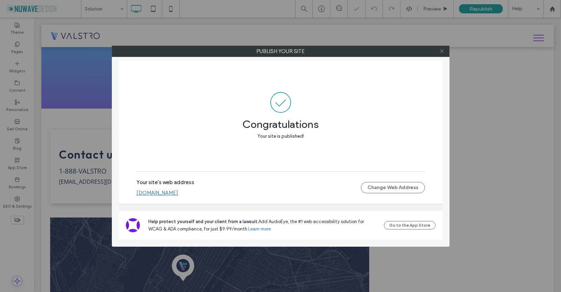
click at [443, 49] on icon at bounding box center [442, 50] width 5 height 5
